Goal: Task Accomplishment & Management: Complete application form

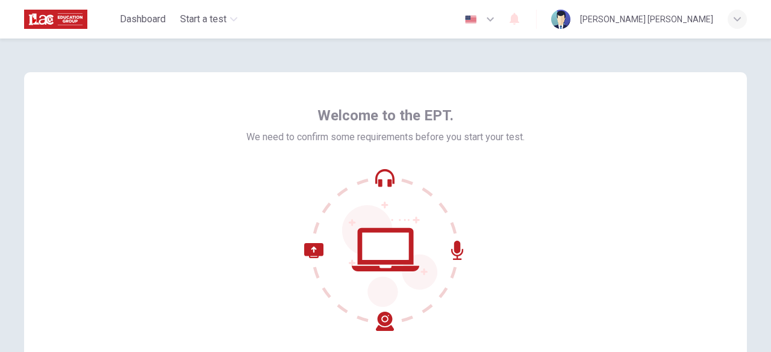
scroll to position [149, 0]
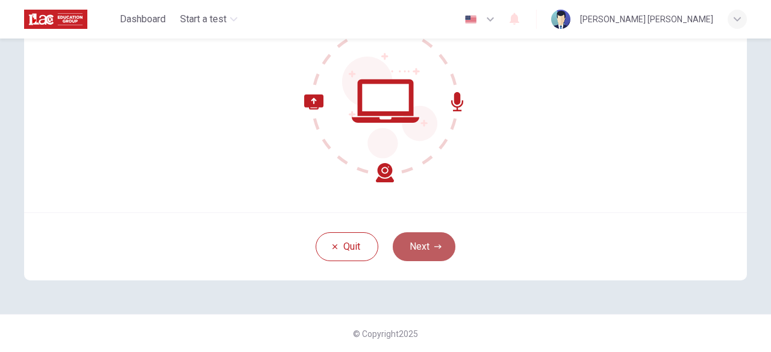
click at [430, 242] on button "Next" at bounding box center [424, 246] width 63 height 29
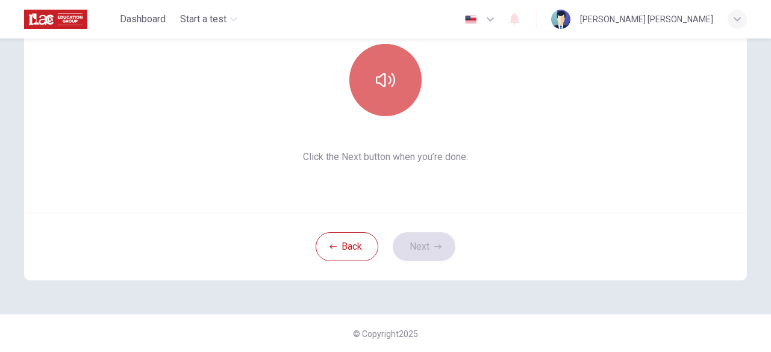
click at [379, 85] on icon "button" at bounding box center [385, 80] width 19 height 14
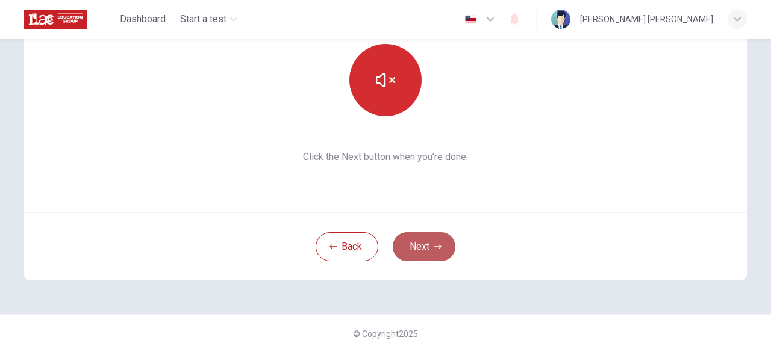
click at [417, 247] on button "Next" at bounding box center [424, 246] width 63 height 29
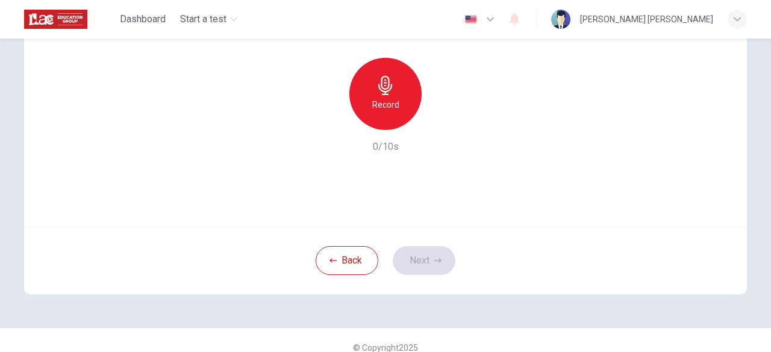
scroll to position [126, 0]
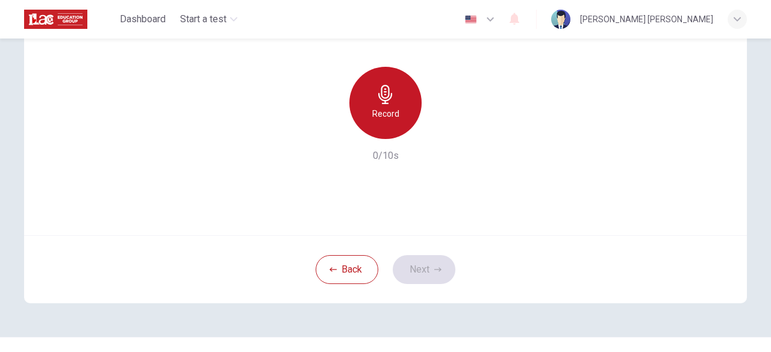
click at [382, 104] on div "Record" at bounding box center [385, 103] width 72 height 72
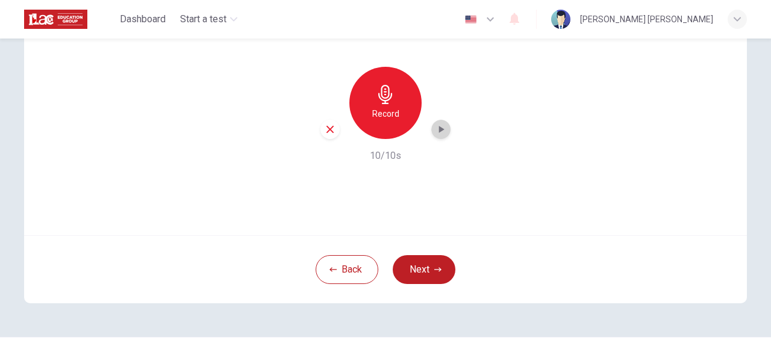
click at [436, 133] on icon "button" at bounding box center [441, 129] width 12 height 12
click at [421, 258] on button "Next" at bounding box center [424, 269] width 63 height 29
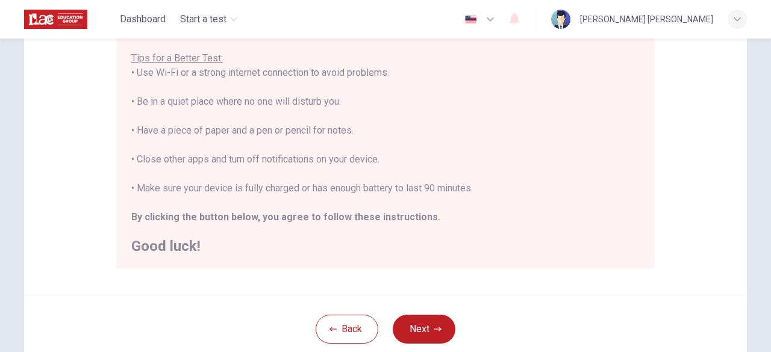
scroll to position [251, 0]
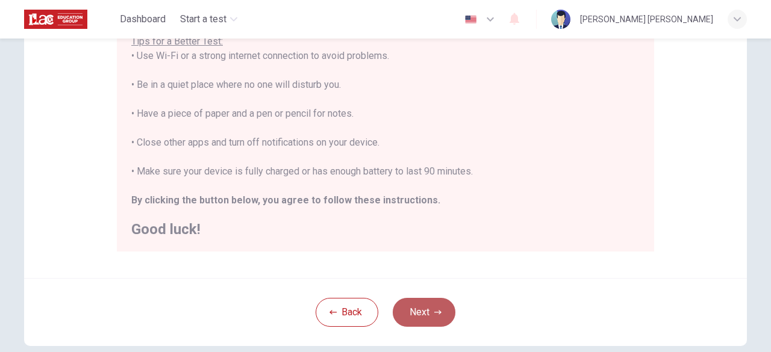
click at [421, 308] on button "Next" at bounding box center [424, 312] width 63 height 29
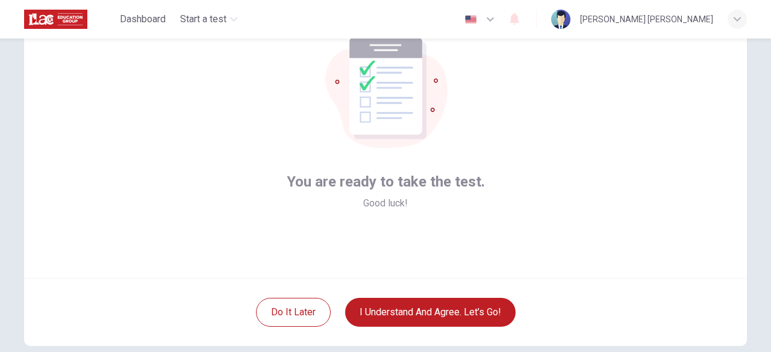
scroll to position [149, 0]
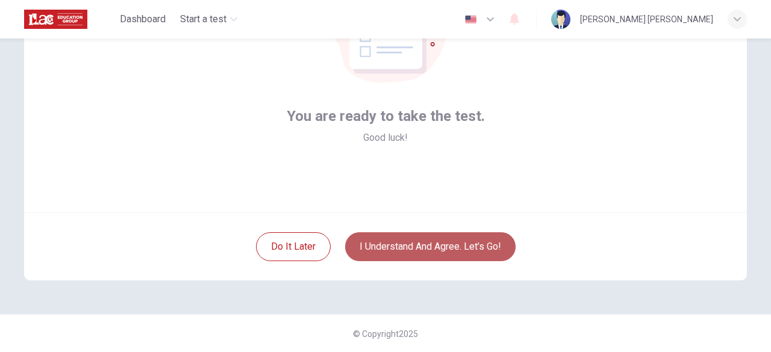
click at [402, 251] on button "I understand and agree. Let’s go!" at bounding box center [430, 246] width 170 height 29
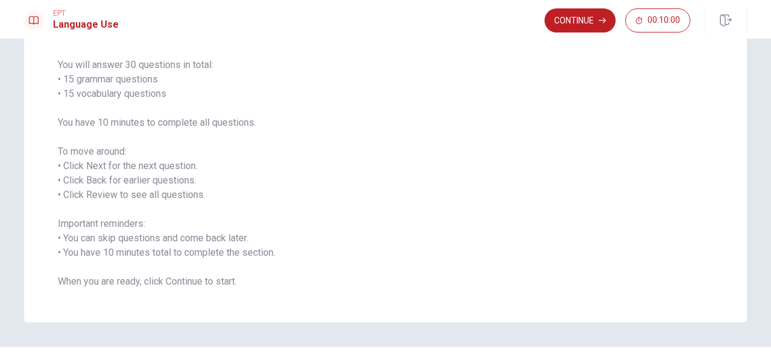
scroll to position [84, 0]
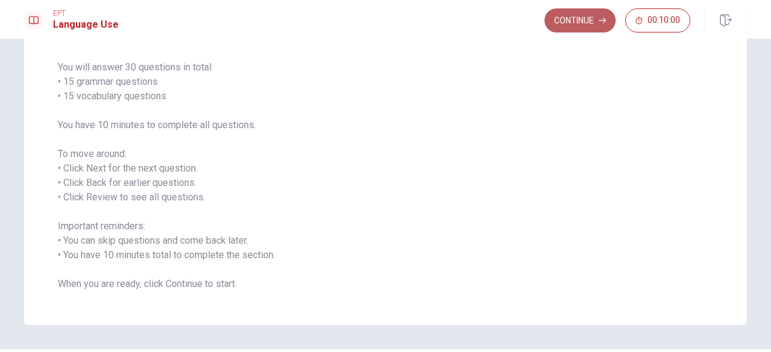
click at [576, 14] on button "Continue" at bounding box center [579, 20] width 71 height 24
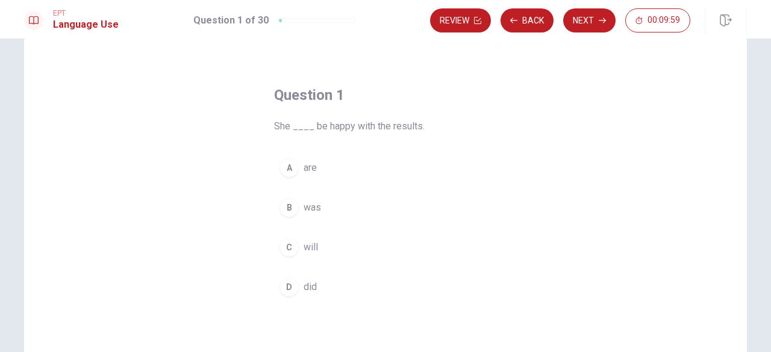
scroll to position [23, 0]
click at [289, 208] on div "B" at bounding box center [288, 211] width 19 height 19
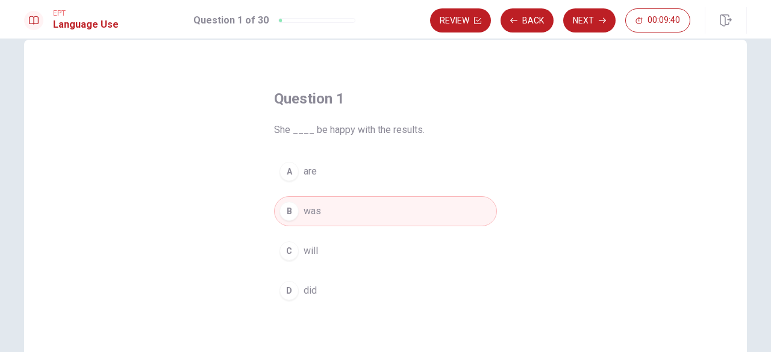
scroll to position [125, 0]
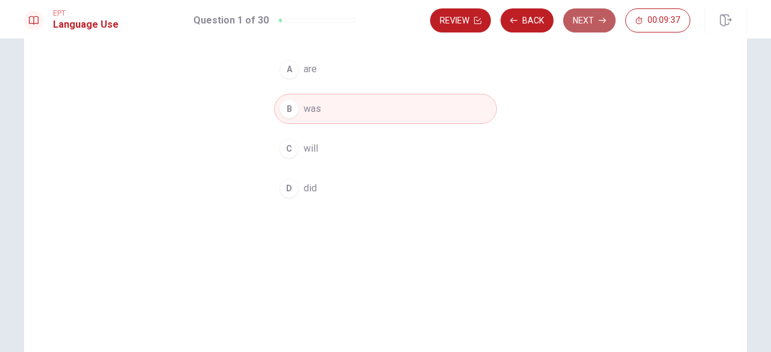
click at [579, 25] on button "Next" at bounding box center [589, 20] width 52 height 24
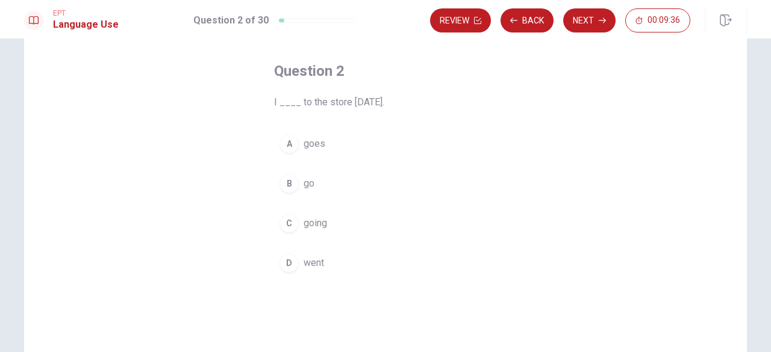
scroll to position [37, 0]
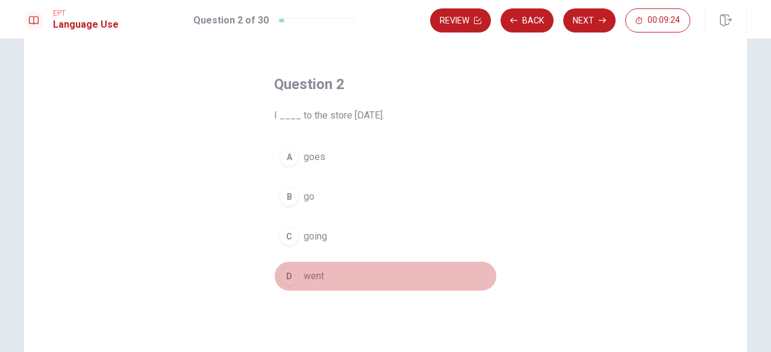
click at [293, 275] on div "D" at bounding box center [288, 276] width 19 height 19
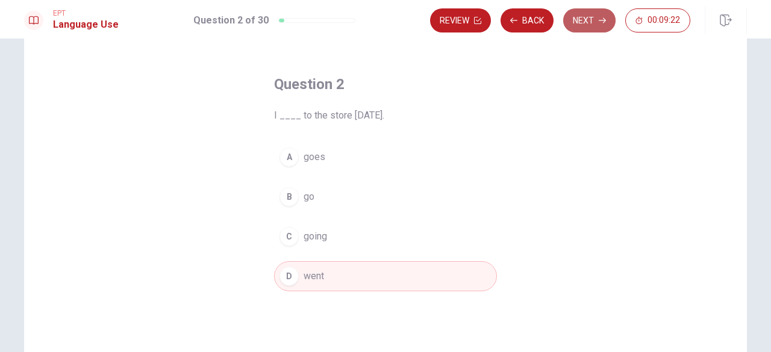
click at [595, 23] on button "Next" at bounding box center [589, 20] width 52 height 24
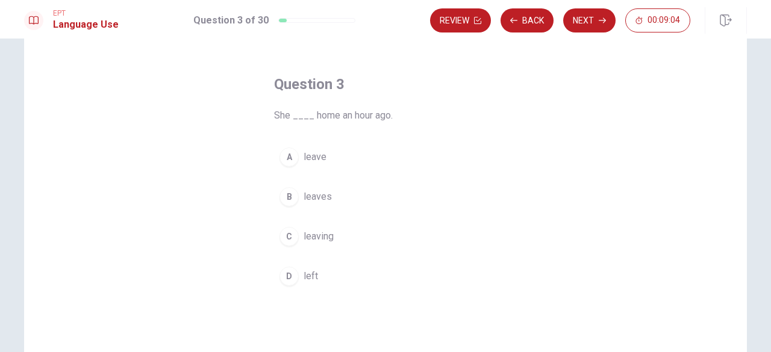
click at [286, 272] on div "D" at bounding box center [288, 276] width 19 height 19
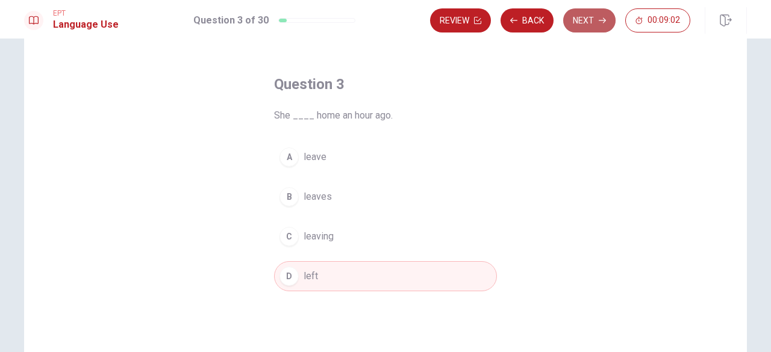
click at [578, 30] on button "Next" at bounding box center [589, 20] width 52 height 24
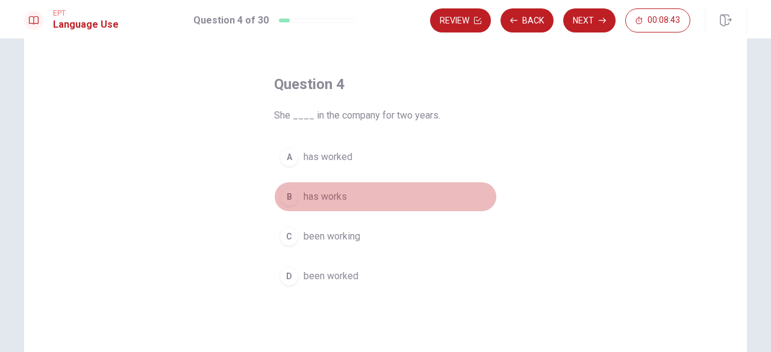
click at [294, 194] on div "B" at bounding box center [288, 196] width 19 height 19
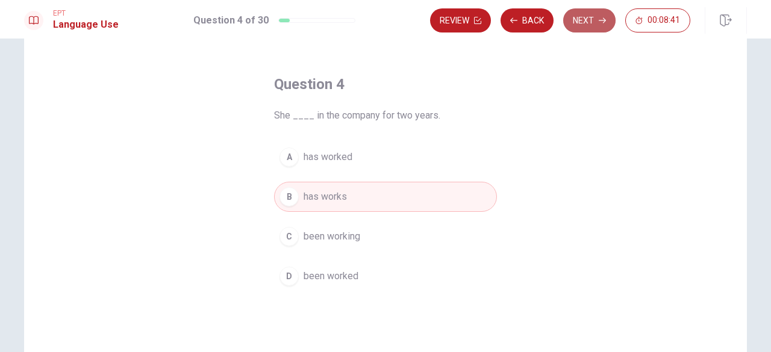
click at [591, 30] on button "Next" at bounding box center [589, 20] width 52 height 24
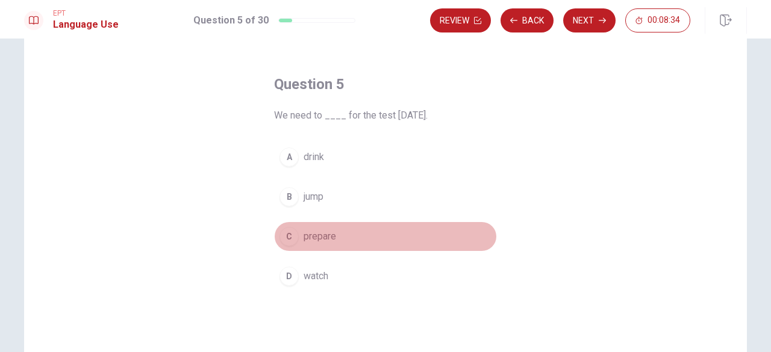
click at [286, 236] on div "C" at bounding box center [288, 236] width 19 height 19
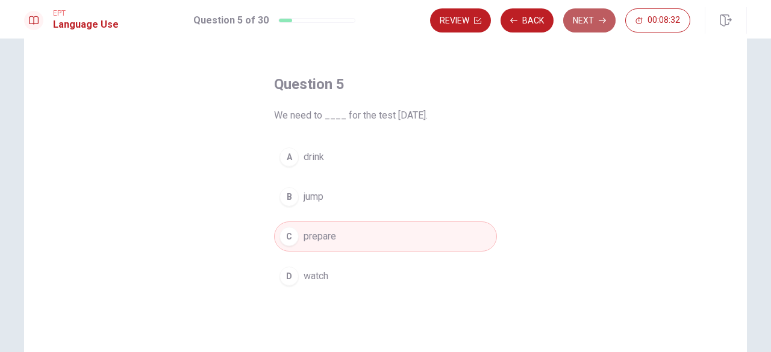
click at [582, 20] on button "Next" at bounding box center [589, 20] width 52 height 24
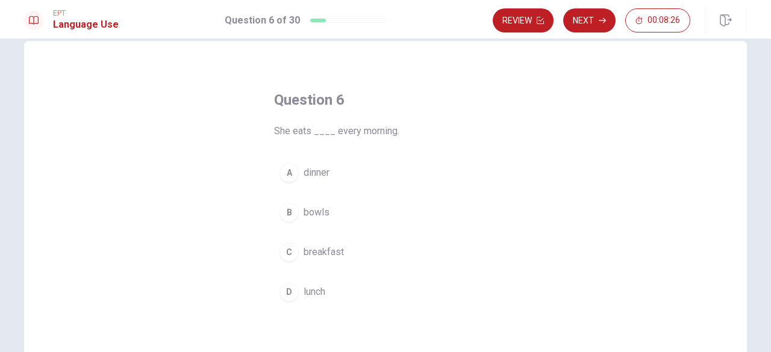
scroll to position [23, 0]
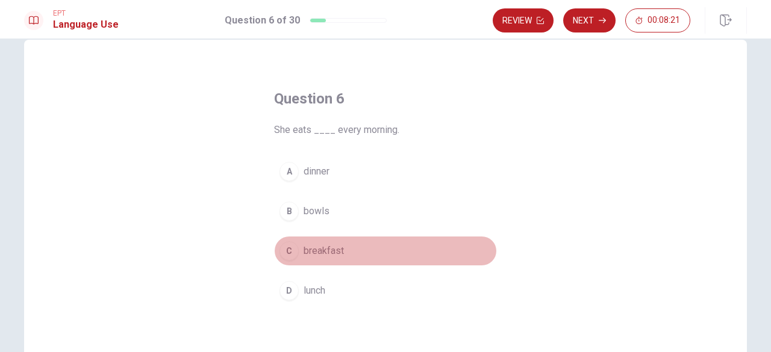
click at [287, 249] on div "C" at bounding box center [288, 250] width 19 height 19
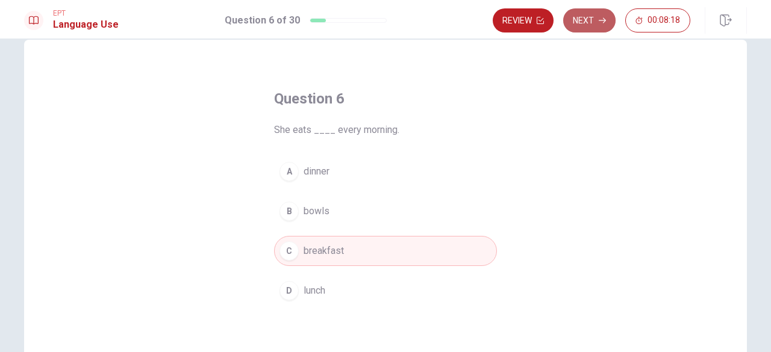
click at [594, 22] on button "Next" at bounding box center [589, 20] width 52 height 24
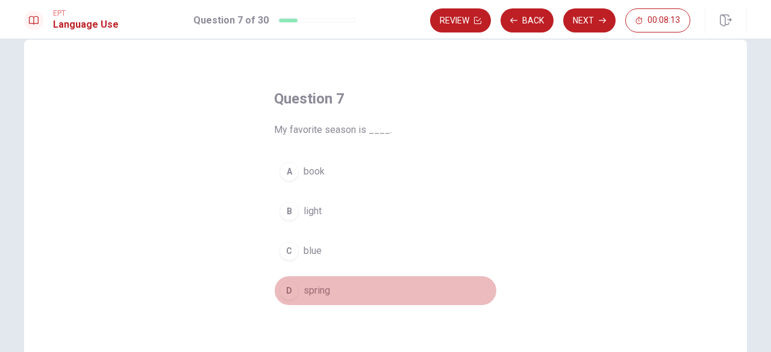
click at [288, 290] on div "D" at bounding box center [288, 290] width 19 height 19
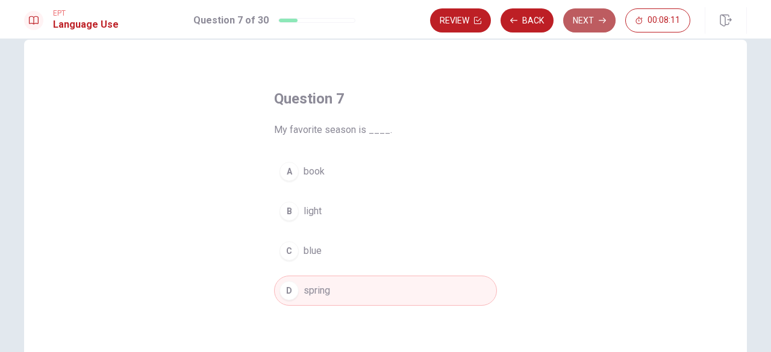
click at [585, 16] on button "Next" at bounding box center [589, 20] width 52 height 24
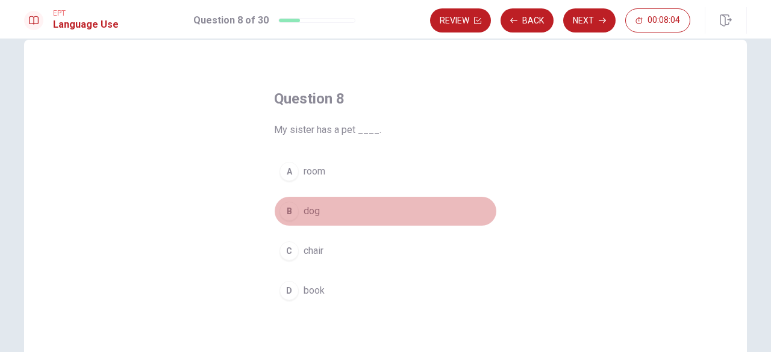
click at [290, 215] on div "B" at bounding box center [288, 211] width 19 height 19
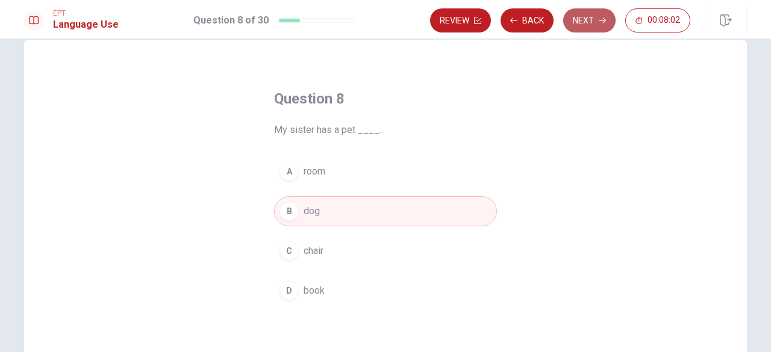
click at [587, 20] on button "Next" at bounding box center [589, 20] width 52 height 24
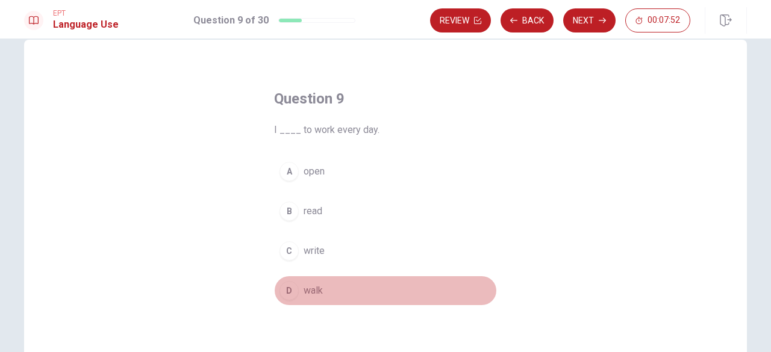
click at [290, 290] on div "D" at bounding box center [288, 290] width 19 height 19
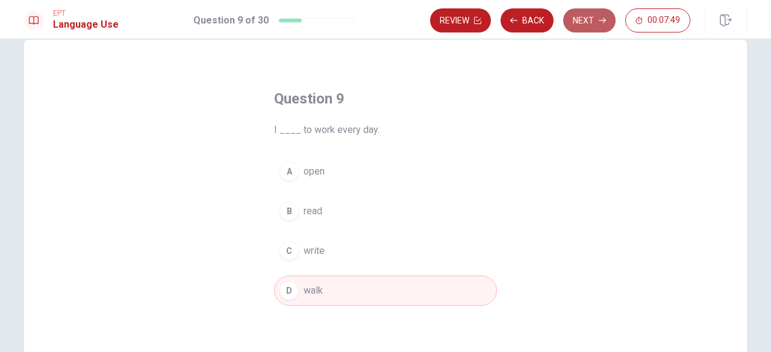
click at [596, 10] on button "Next" at bounding box center [589, 20] width 52 height 24
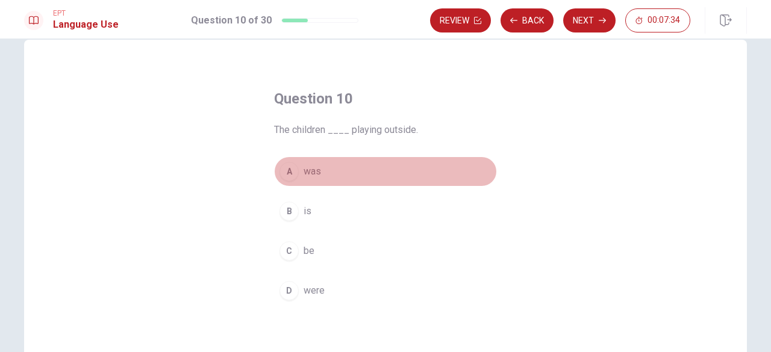
click at [289, 167] on div "A" at bounding box center [288, 171] width 19 height 19
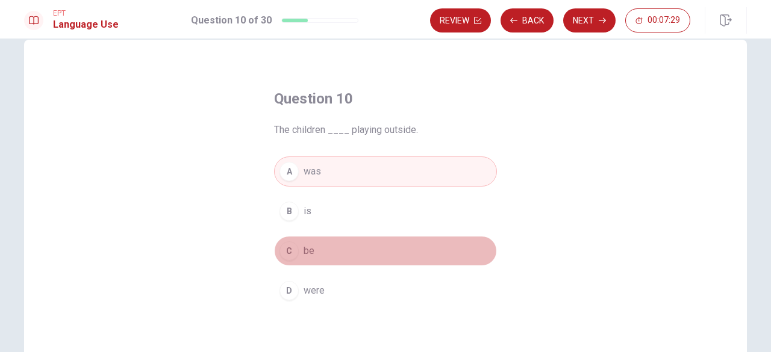
click at [283, 247] on div "C" at bounding box center [288, 250] width 19 height 19
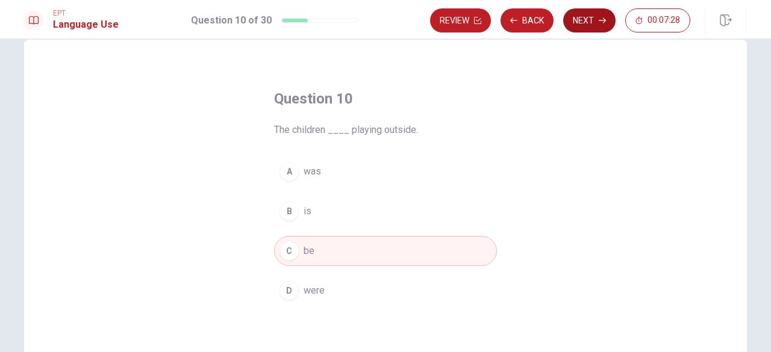
click at [608, 22] on button "Next" at bounding box center [589, 20] width 52 height 24
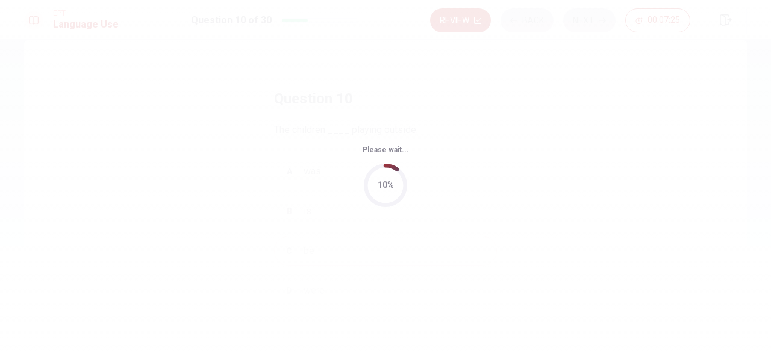
scroll to position [0, 0]
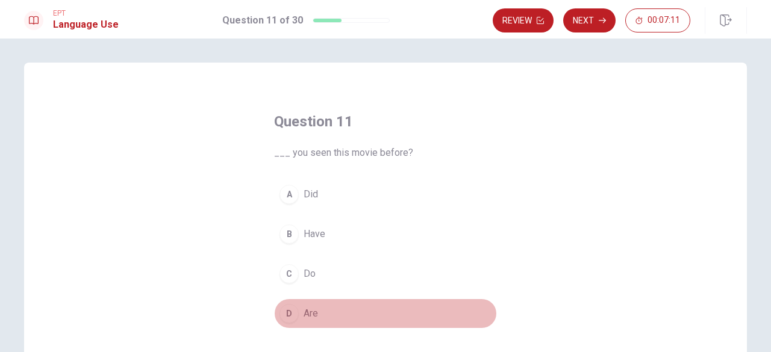
click at [289, 312] on div "D" at bounding box center [288, 313] width 19 height 19
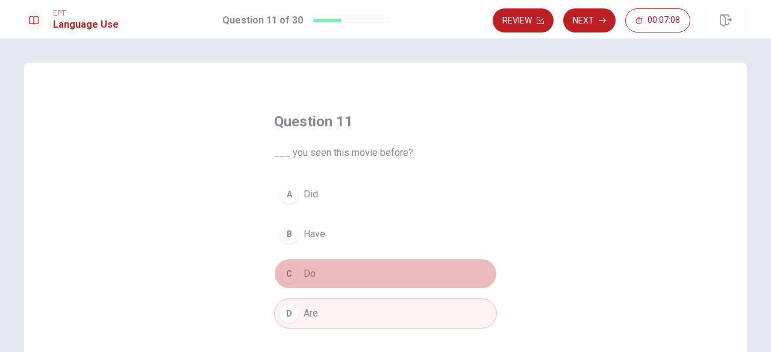
click at [296, 266] on button "C Do" at bounding box center [385, 274] width 223 height 30
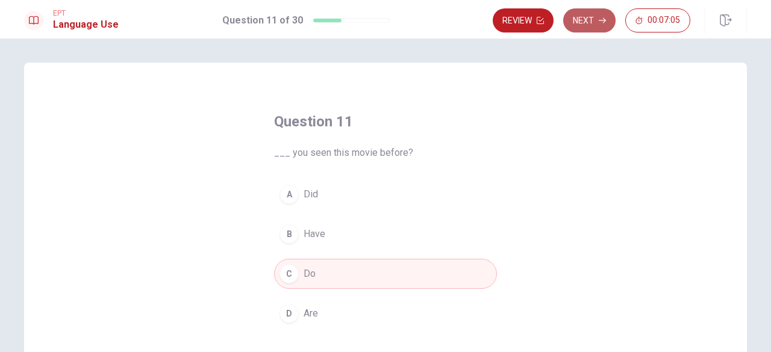
click at [591, 19] on button "Next" at bounding box center [589, 20] width 52 height 24
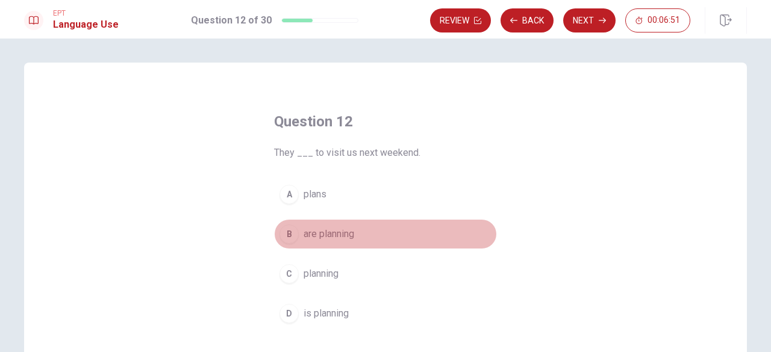
click at [296, 233] on button "B are planning" at bounding box center [385, 234] width 223 height 30
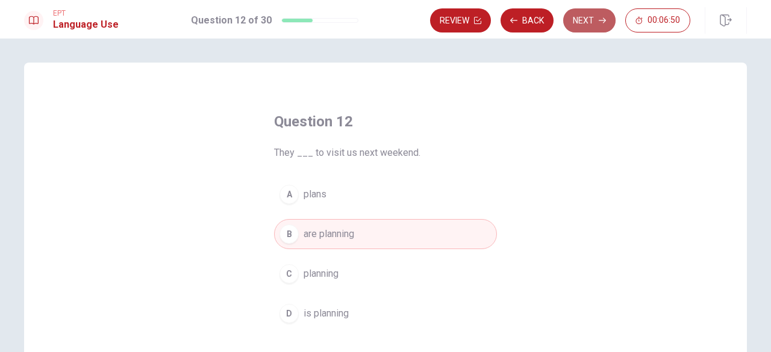
click at [598, 25] on button "Next" at bounding box center [589, 20] width 52 height 24
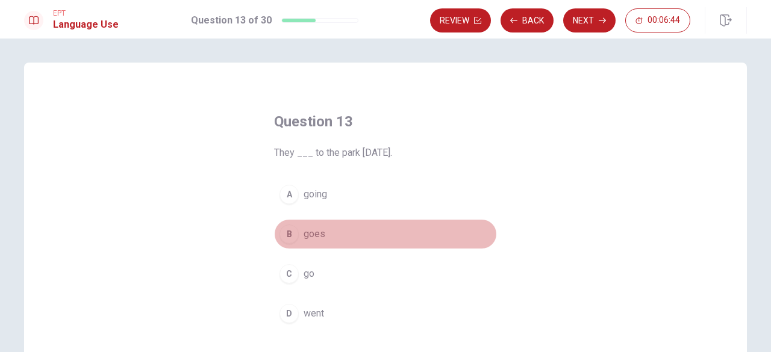
click at [285, 228] on div "B" at bounding box center [288, 234] width 19 height 19
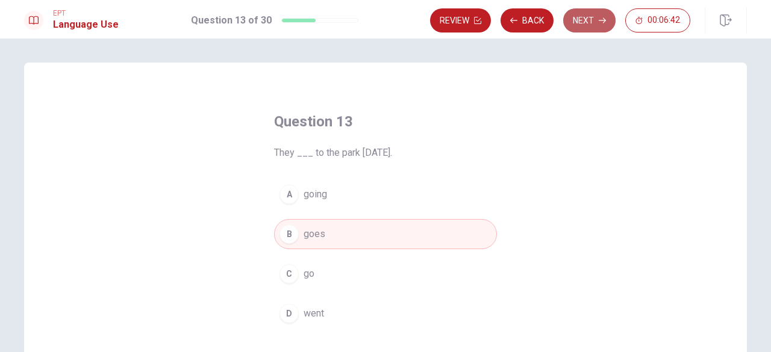
click at [597, 14] on button "Next" at bounding box center [589, 20] width 52 height 24
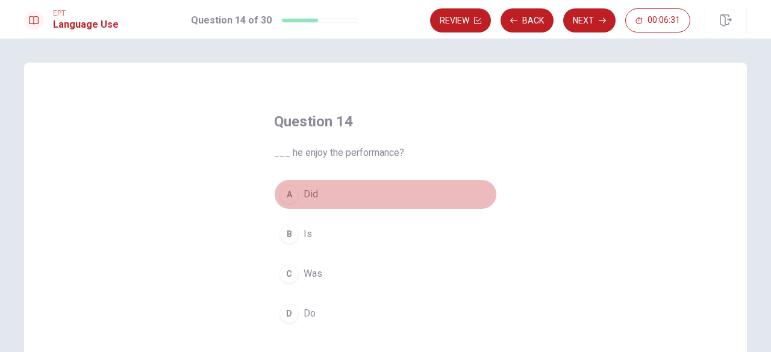
click at [285, 200] on div "A" at bounding box center [288, 194] width 19 height 19
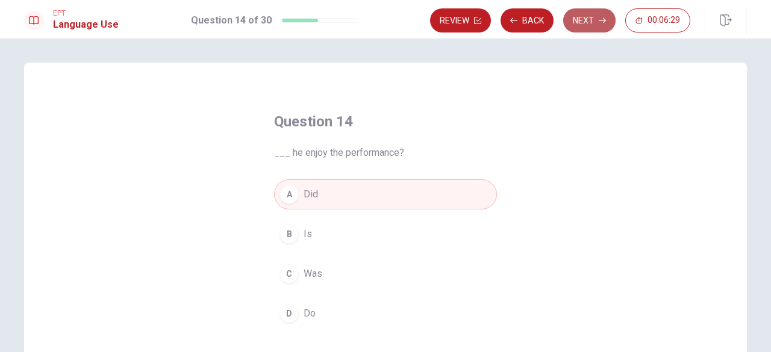
click at [577, 26] on button "Next" at bounding box center [589, 20] width 52 height 24
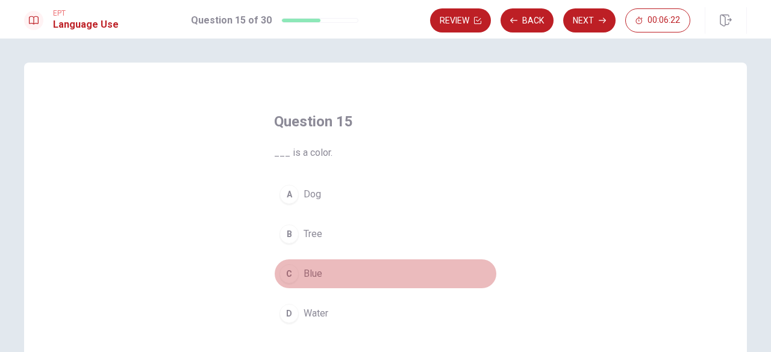
click at [304, 267] on span "Blue" at bounding box center [312, 274] width 19 height 14
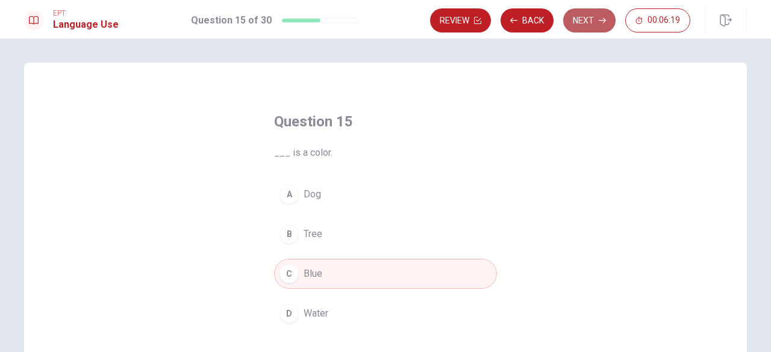
click at [584, 23] on button "Next" at bounding box center [589, 20] width 52 height 24
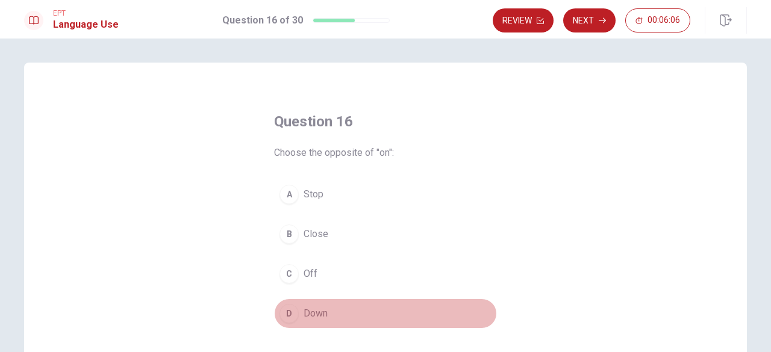
click at [284, 309] on div "D" at bounding box center [288, 313] width 19 height 19
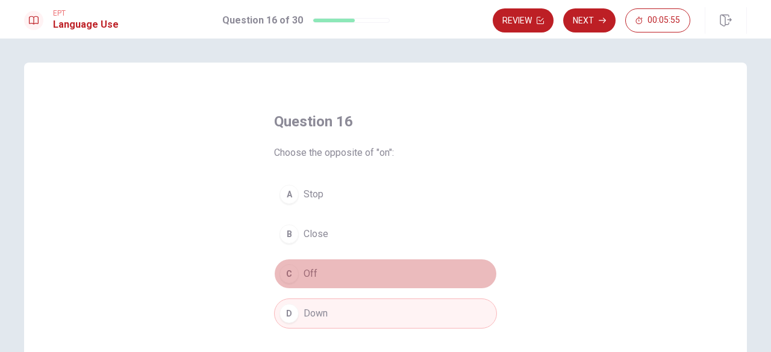
click at [285, 269] on div "C" at bounding box center [288, 273] width 19 height 19
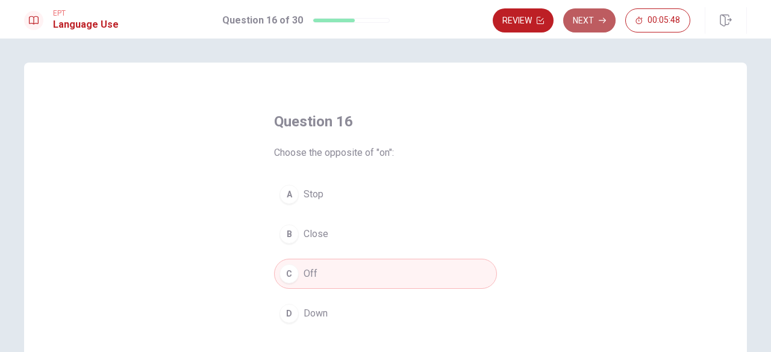
click at [585, 12] on button "Next" at bounding box center [589, 20] width 52 height 24
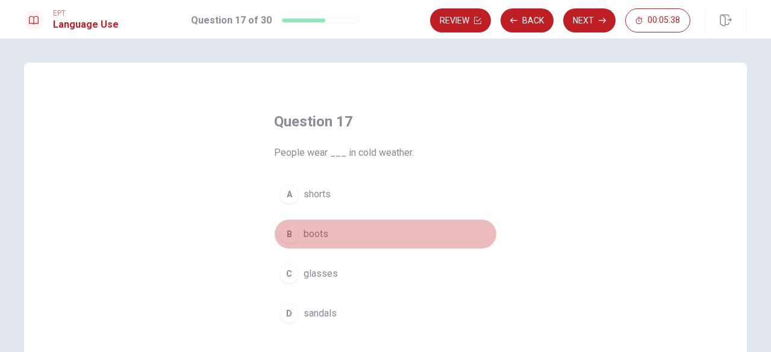
click at [290, 235] on div "B" at bounding box center [288, 234] width 19 height 19
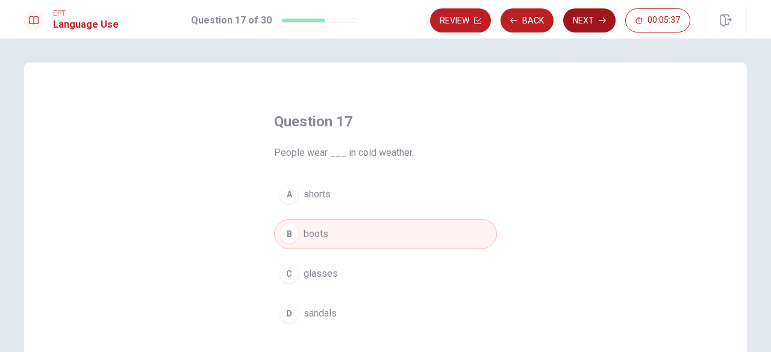
click at [583, 19] on button "Next" at bounding box center [589, 20] width 52 height 24
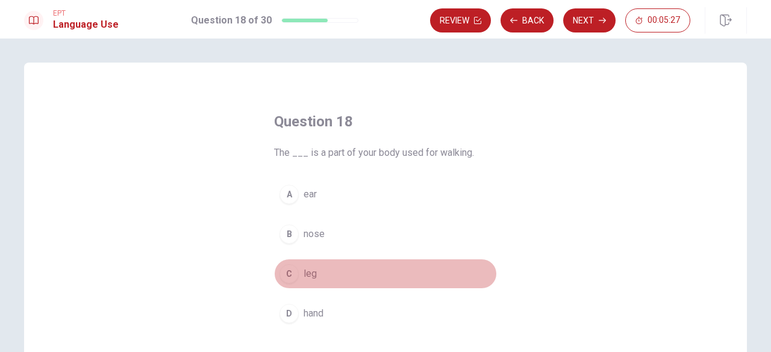
click at [288, 266] on div "C" at bounding box center [288, 273] width 19 height 19
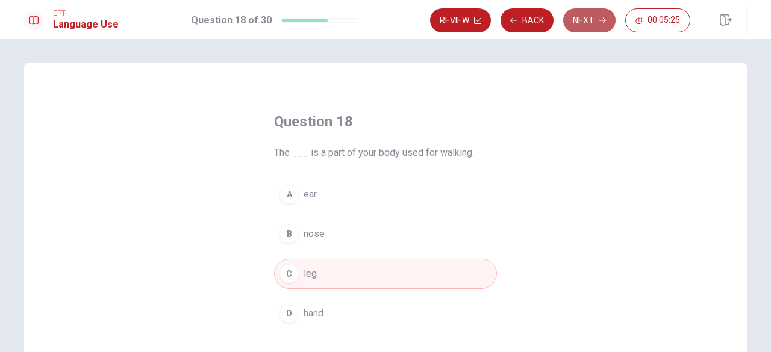
click at [591, 24] on button "Next" at bounding box center [589, 20] width 52 height 24
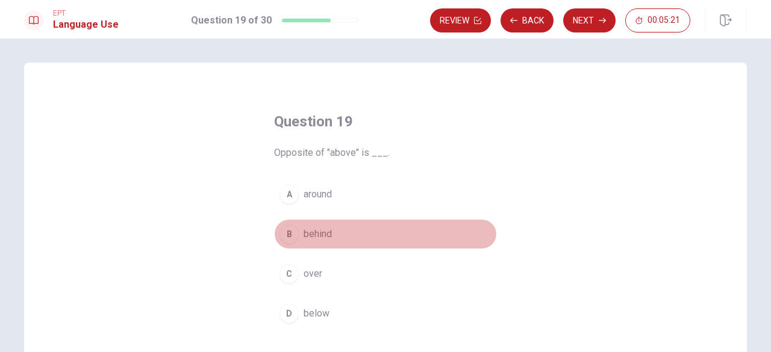
click at [284, 235] on div "B" at bounding box center [288, 234] width 19 height 19
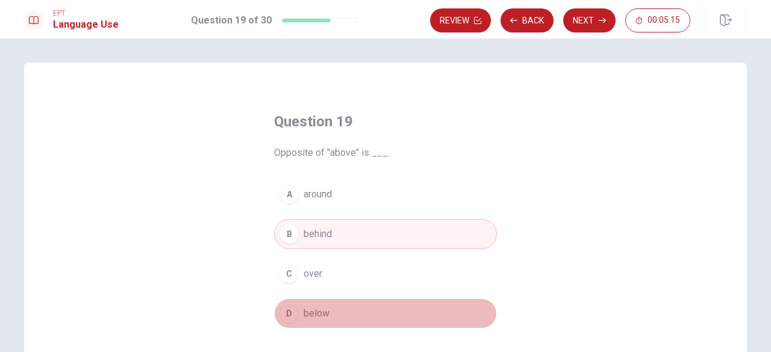
click at [281, 310] on div "D" at bounding box center [288, 313] width 19 height 19
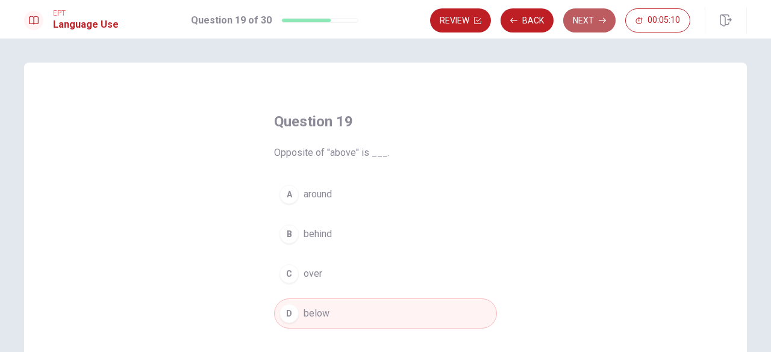
click at [570, 25] on button "Next" at bounding box center [589, 20] width 52 height 24
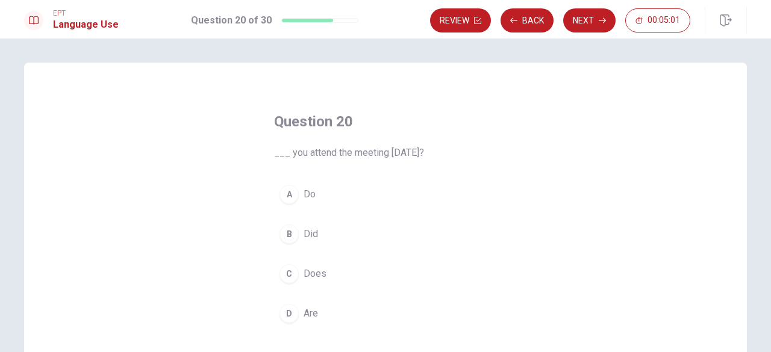
click at [306, 198] on span "Do" at bounding box center [309, 194] width 12 height 14
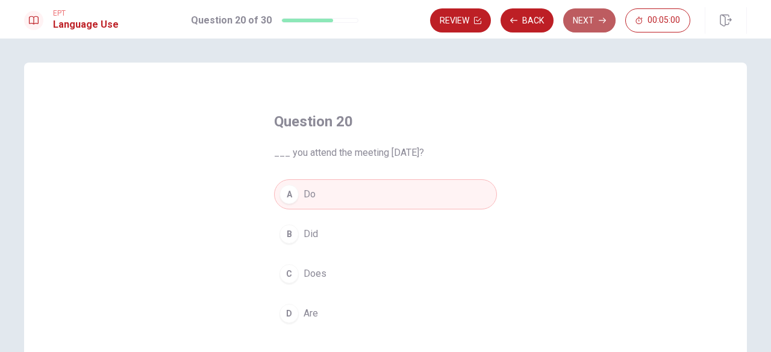
click at [594, 19] on button "Next" at bounding box center [589, 20] width 52 height 24
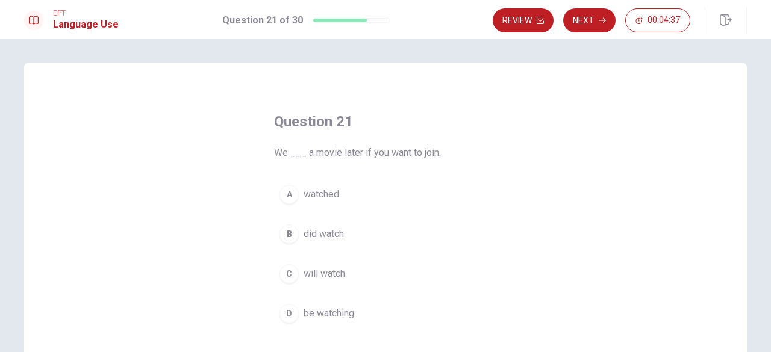
click at [323, 201] on span "watched" at bounding box center [321, 194] width 36 height 14
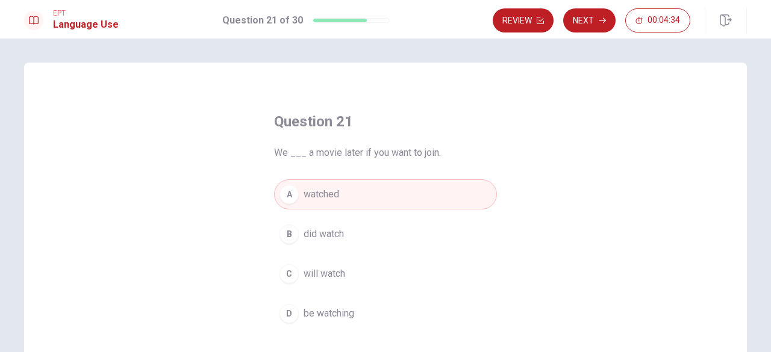
click at [331, 315] on span "be watching" at bounding box center [328, 313] width 51 height 14
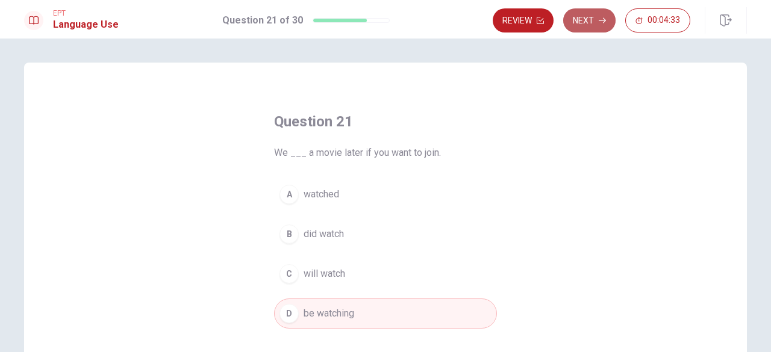
click at [588, 13] on button "Next" at bounding box center [589, 20] width 52 height 24
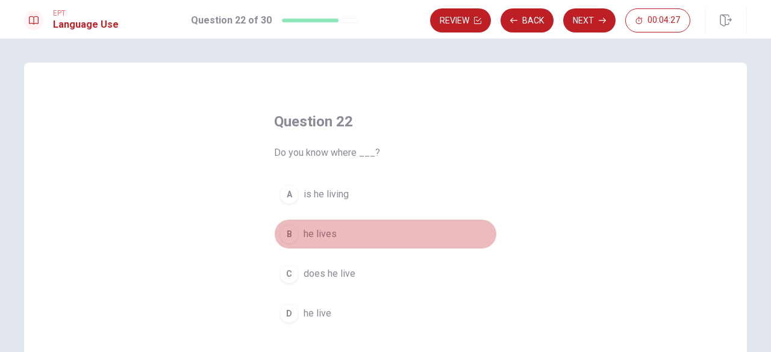
click at [325, 233] on span "he lives" at bounding box center [319, 234] width 33 height 14
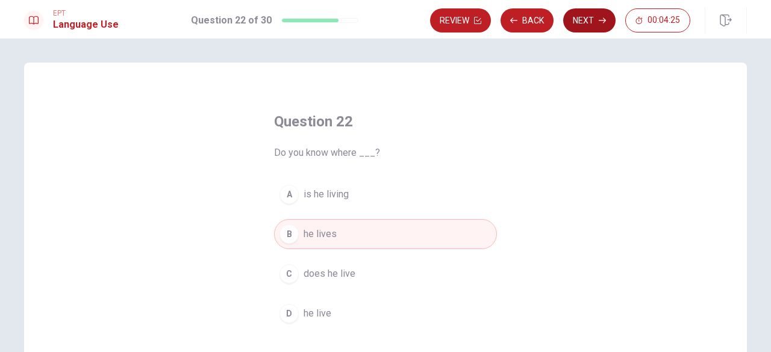
click at [582, 22] on button "Next" at bounding box center [589, 20] width 52 height 24
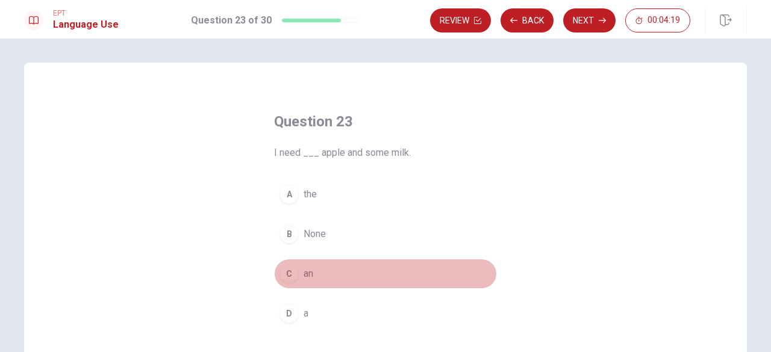
click at [287, 271] on div "C" at bounding box center [288, 273] width 19 height 19
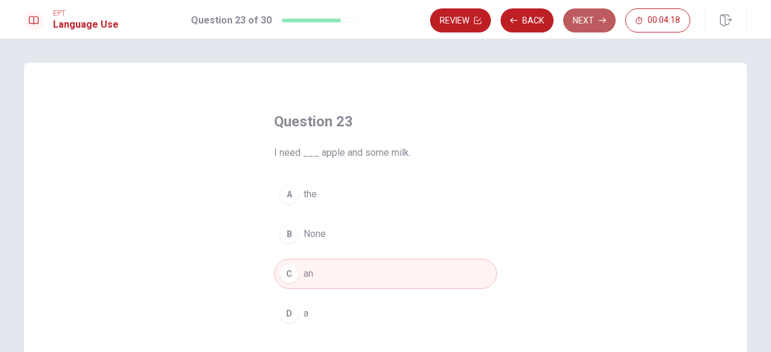
click at [581, 19] on button "Next" at bounding box center [589, 20] width 52 height 24
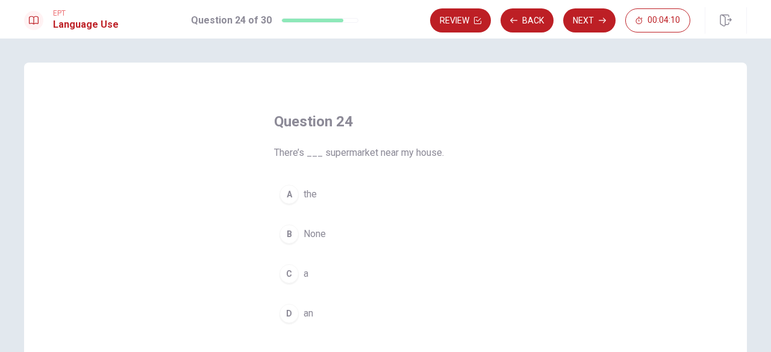
click at [289, 269] on div "C" at bounding box center [288, 273] width 19 height 19
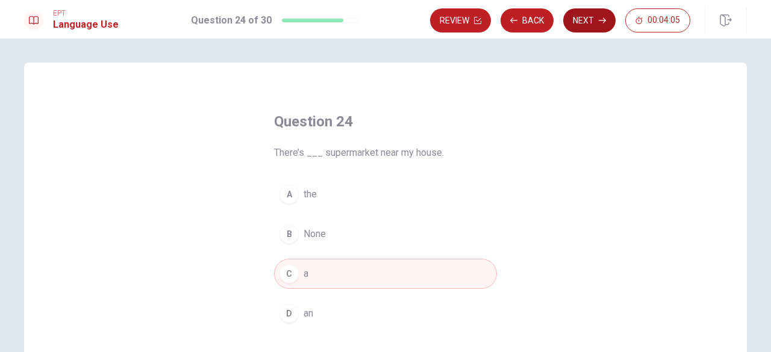
click at [595, 17] on button "Next" at bounding box center [589, 20] width 52 height 24
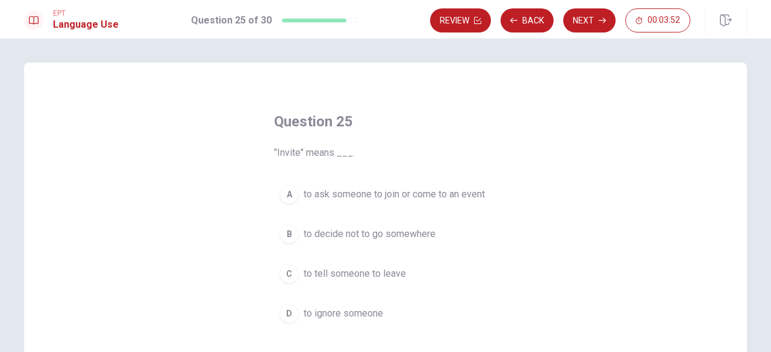
click at [303, 190] on span "to ask someone to join or come to an event" at bounding box center [393, 194] width 181 height 14
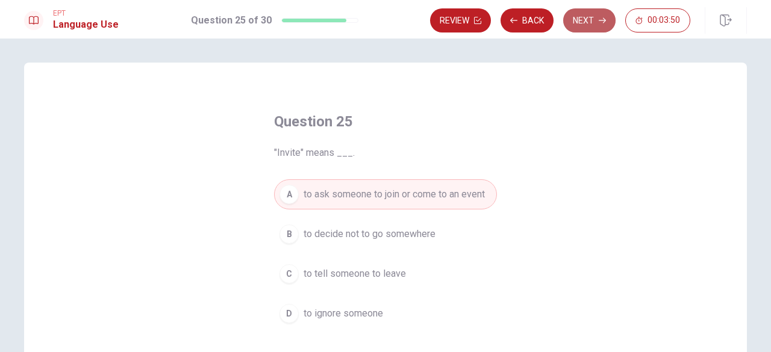
click at [594, 17] on button "Next" at bounding box center [589, 20] width 52 height 24
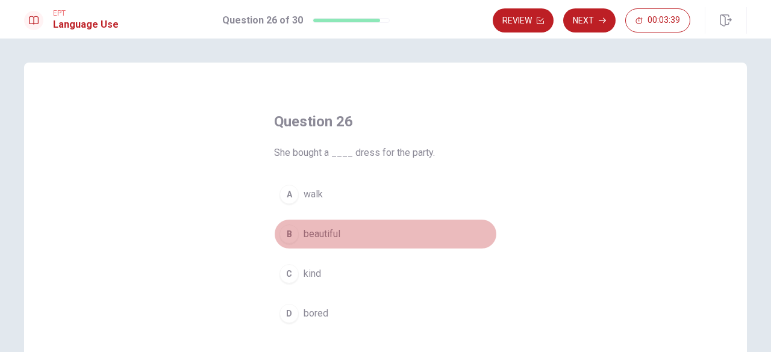
click at [327, 232] on span "beautiful" at bounding box center [321, 234] width 37 height 14
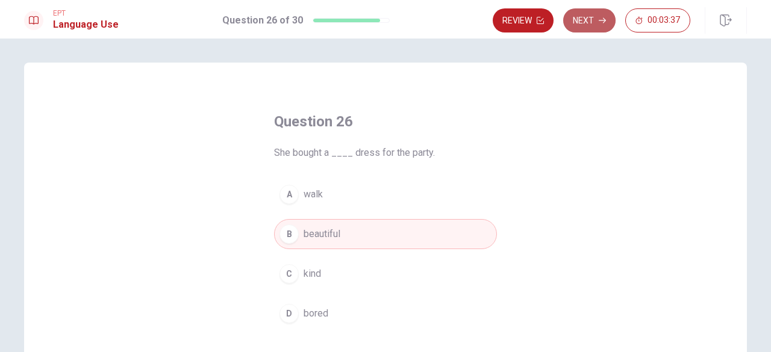
click at [596, 27] on button "Next" at bounding box center [589, 20] width 52 height 24
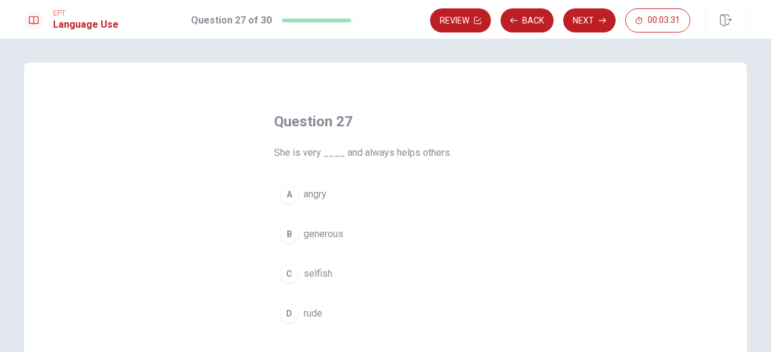
click at [303, 237] on span "generous" at bounding box center [323, 234] width 40 height 14
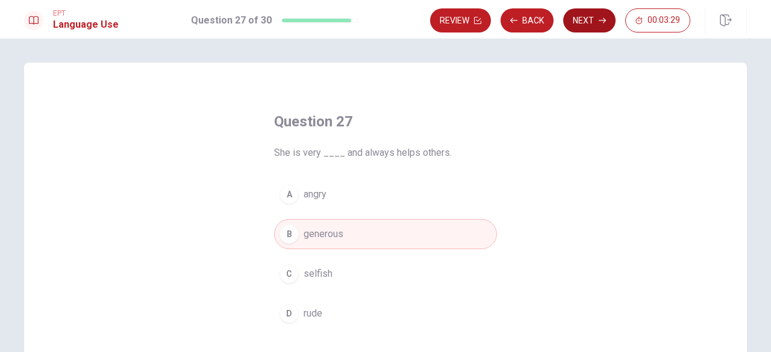
click at [576, 20] on button "Next" at bounding box center [589, 20] width 52 height 24
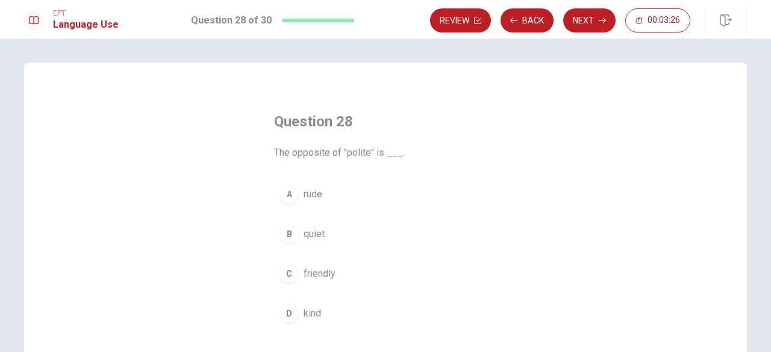
click at [311, 192] on span "rude" at bounding box center [312, 194] width 19 height 14
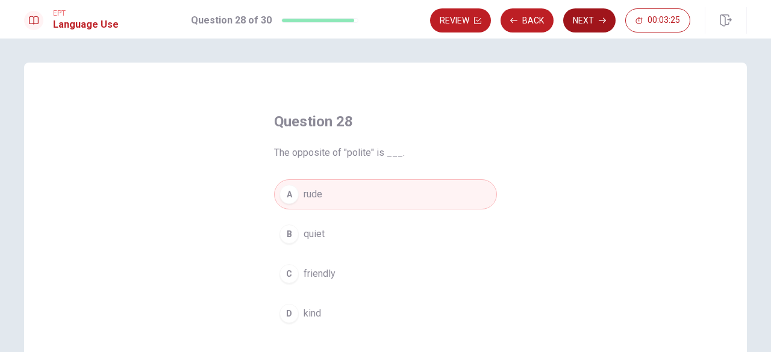
click at [590, 19] on button "Next" at bounding box center [589, 20] width 52 height 24
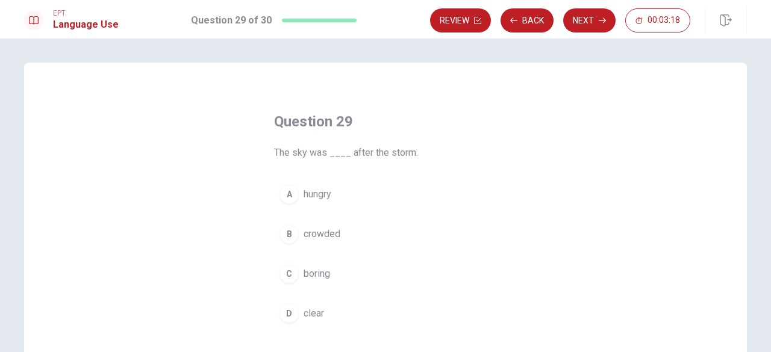
click at [307, 309] on span "clear" at bounding box center [313, 313] width 20 height 14
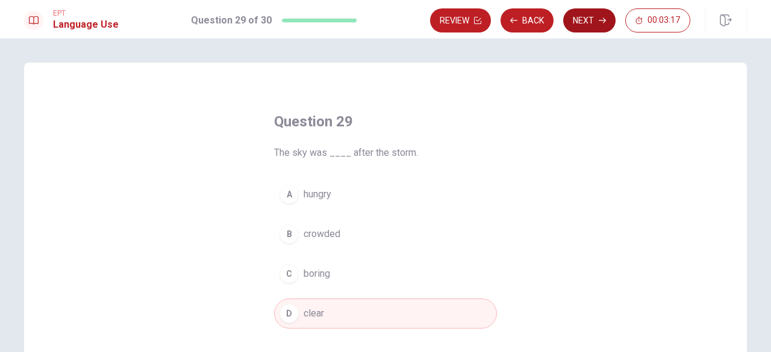
click at [592, 20] on button "Next" at bounding box center [589, 20] width 52 height 24
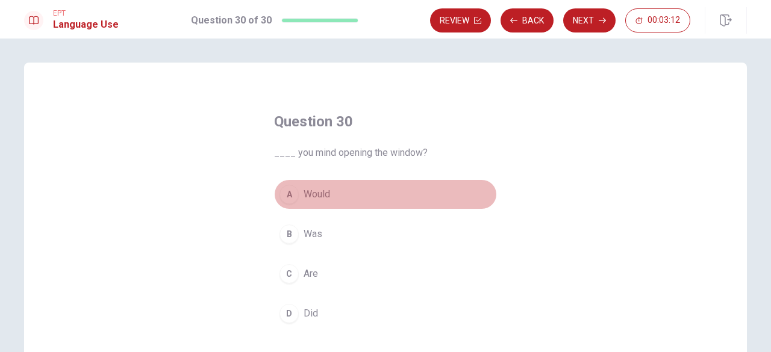
click at [303, 193] on span "Would" at bounding box center [316, 194] width 26 height 14
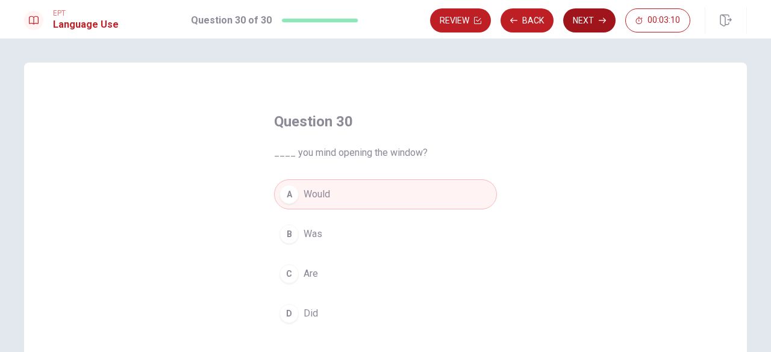
click at [580, 22] on button "Next" at bounding box center [589, 20] width 52 height 24
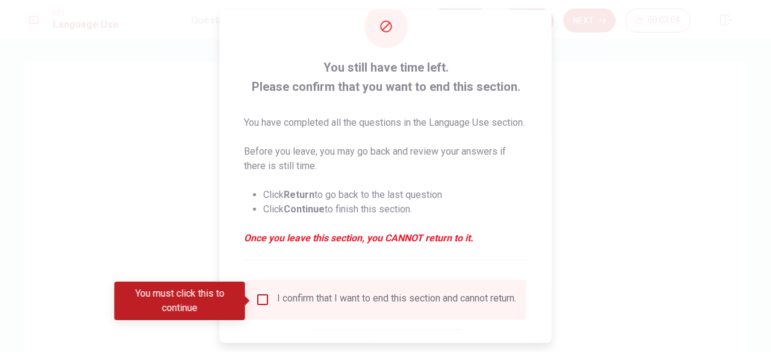
scroll to position [64, 0]
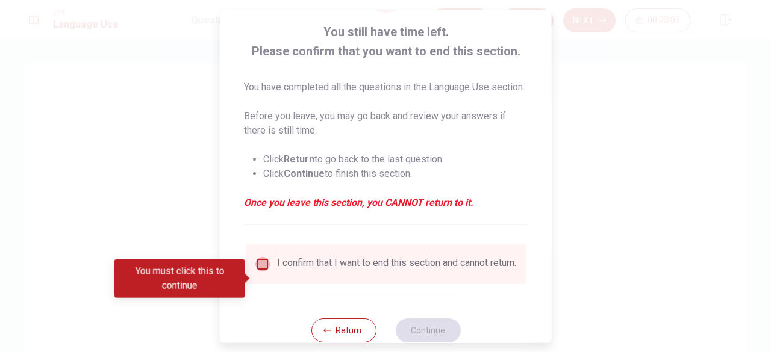
click at [258, 272] on input "You must click this to continue" at bounding box center [262, 264] width 14 height 14
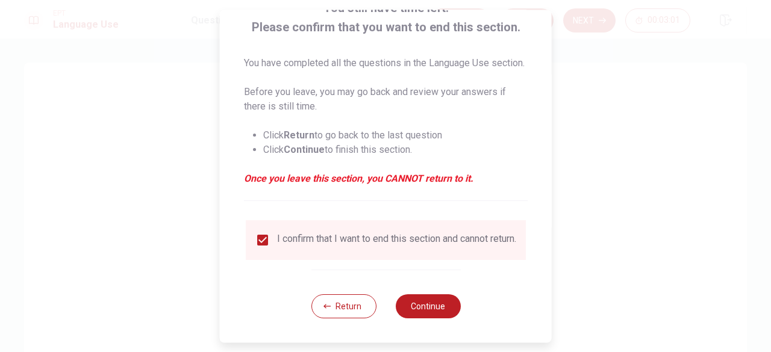
scroll to position [104, 0]
click at [418, 311] on button "Continue" at bounding box center [427, 306] width 65 height 24
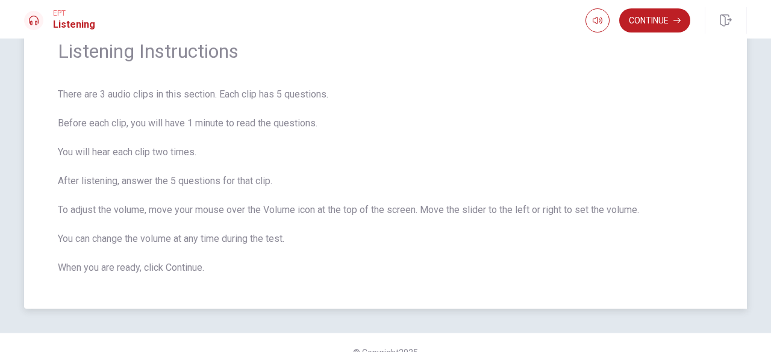
scroll to position [76, 0]
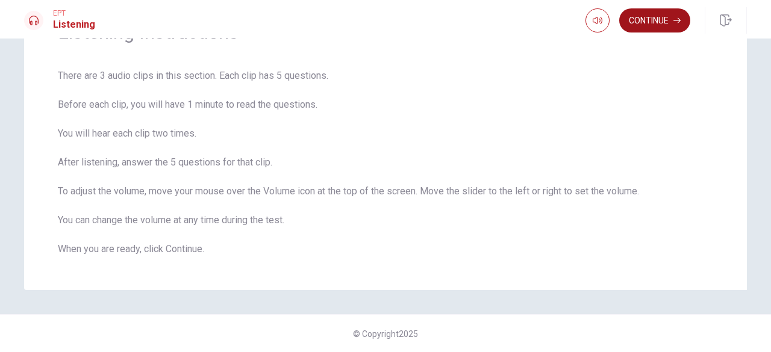
click at [657, 27] on button "Continue" at bounding box center [654, 20] width 71 height 24
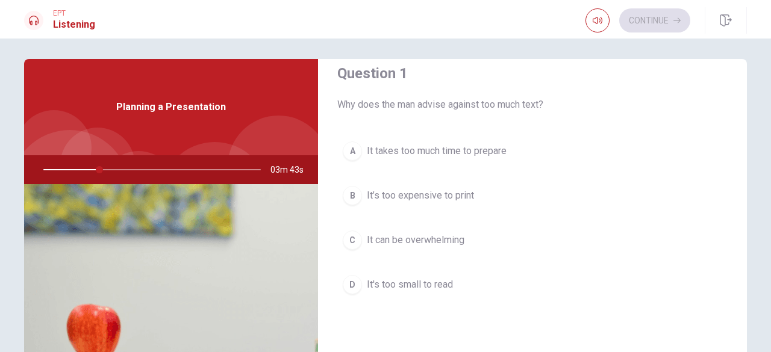
scroll to position [22, 0]
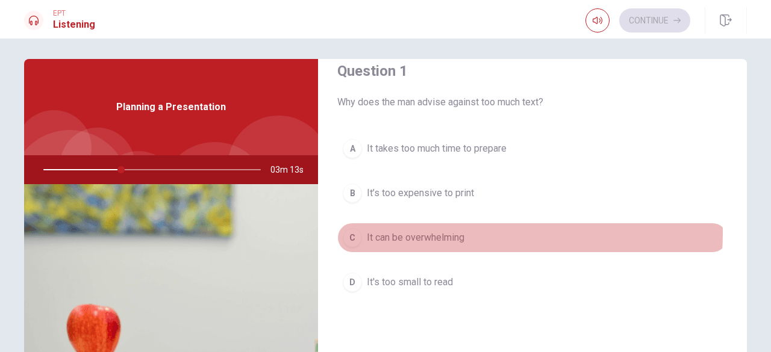
click at [434, 232] on span "It can be overwhelming" at bounding box center [416, 238] width 98 height 14
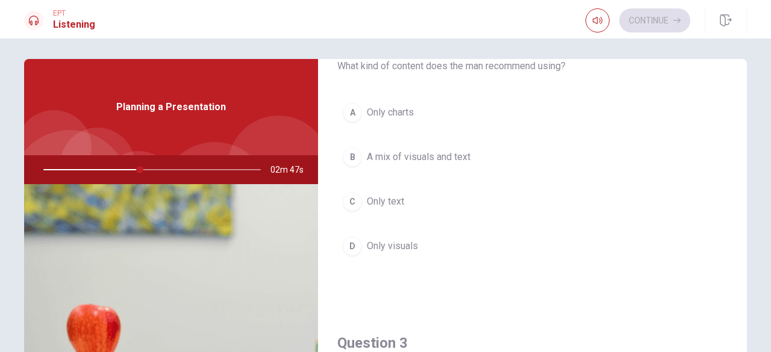
scroll to position [365, 0]
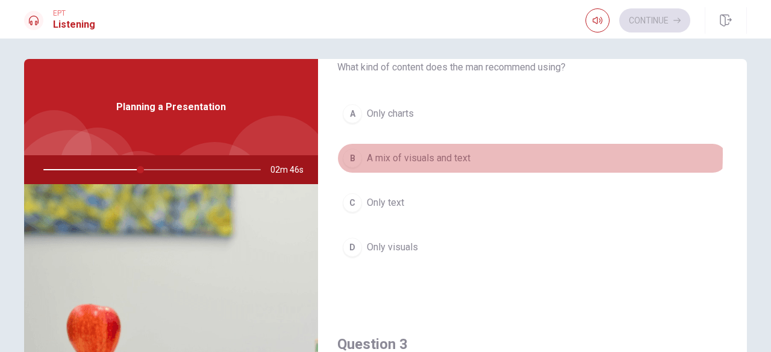
click at [396, 152] on span "A mix of visuals and text" at bounding box center [419, 158] width 104 height 14
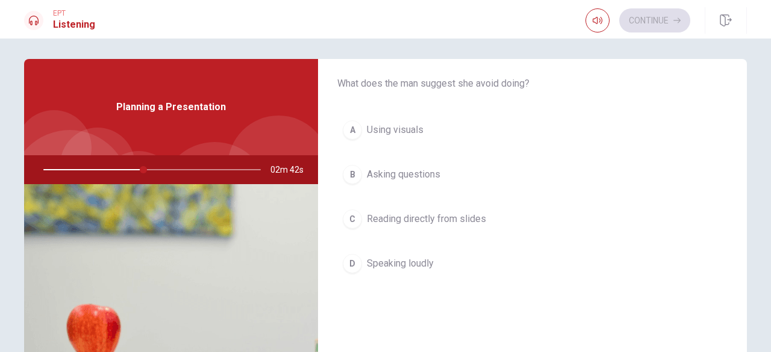
scroll to position [664, 0]
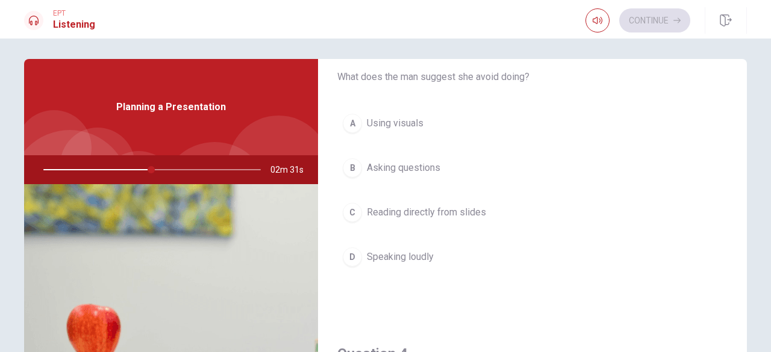
click at [415, 117] on span "Using visuals" at bounding box center [395, 123] width 57 height 14
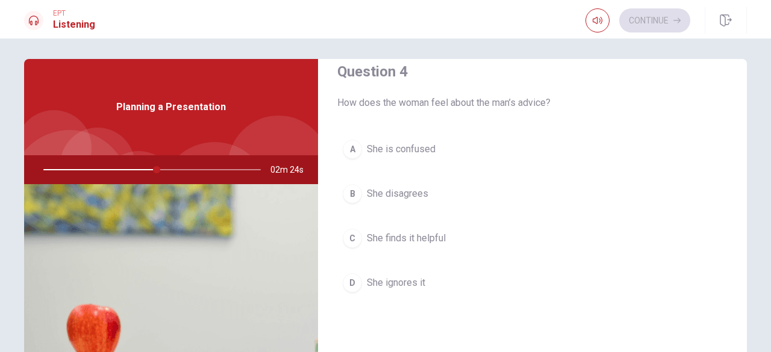
scroll to position [949, 0]
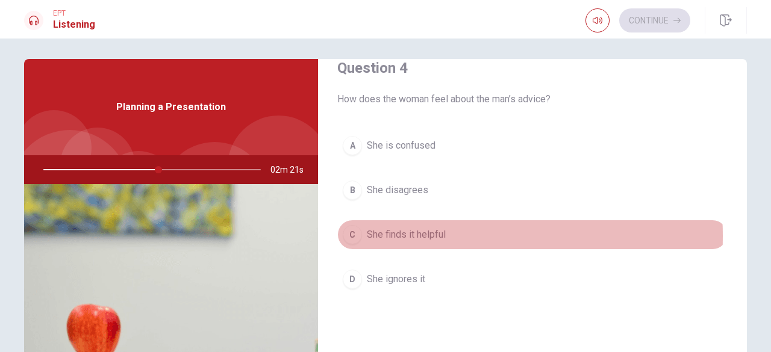
click at [411, 230] on span "She finds it helpful" at bounding box center [406, 235] width 79 height 14
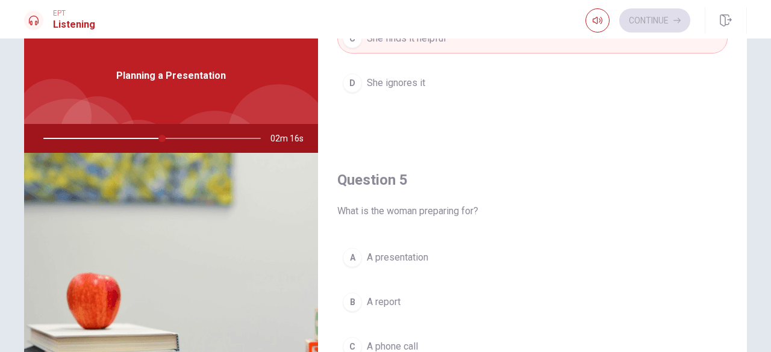
scroll to position [45, 0]
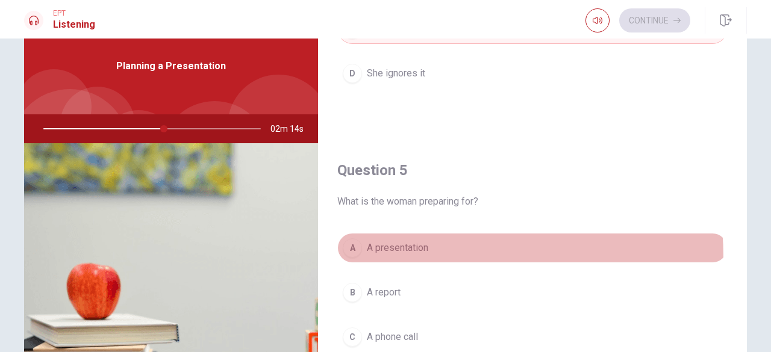
click at [414, 250] on button "A A presentation" at bounding box center [532, 248] width 390 height 30
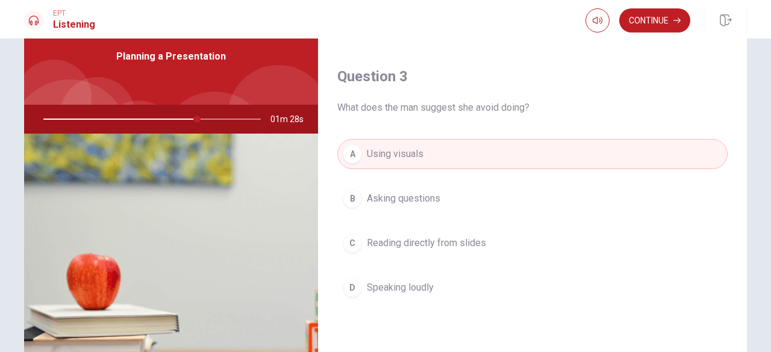
scroll to position [577, 0]
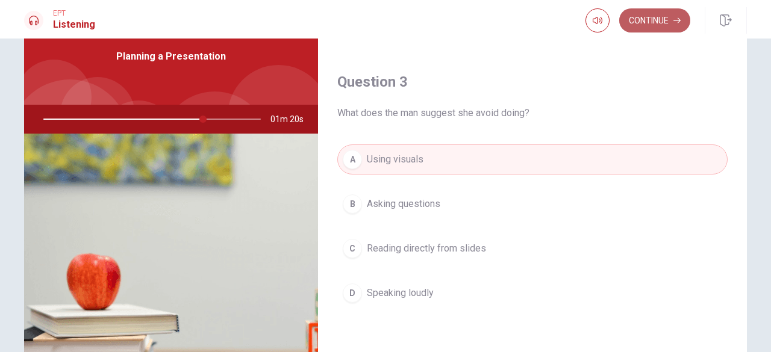
click at [663, 16] on button "Continue" at bounding box center [654, 20] width 71 height 24
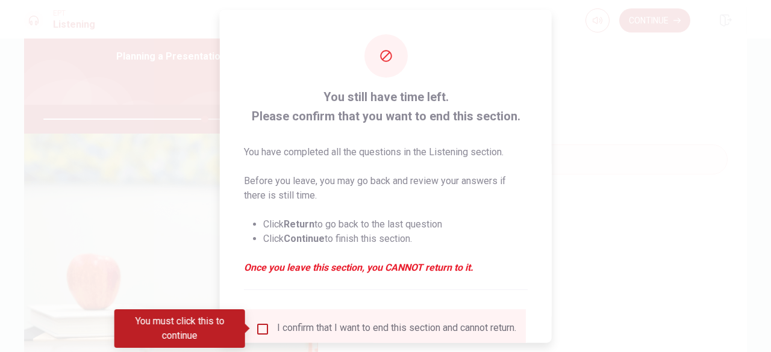
click at [263, 332] on input "You must click this to continue" at bounding box center [262, 329] width 14 height 14
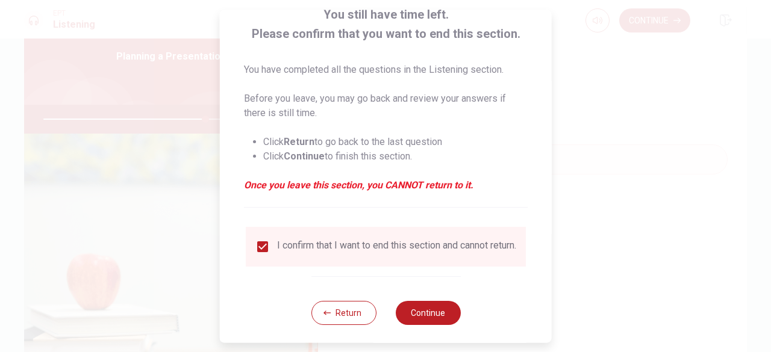
scroll to position [96, 0]
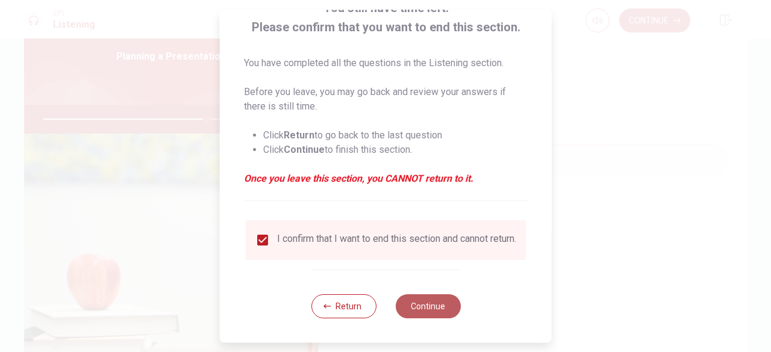
click at [435, 314] on button "Continue" at bounding box center [427, 306] width 65 height 24
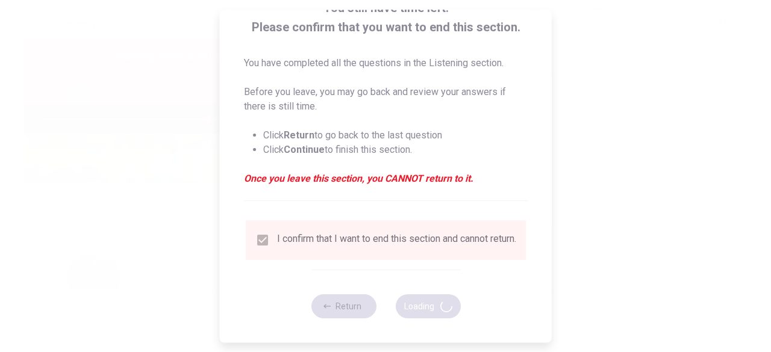
type input "76"
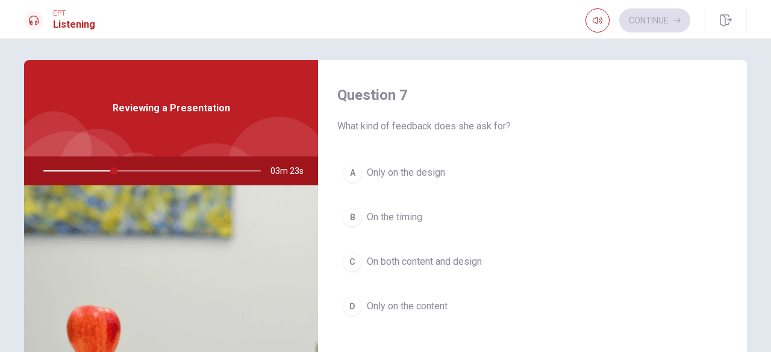
scroll to position [314, 0]
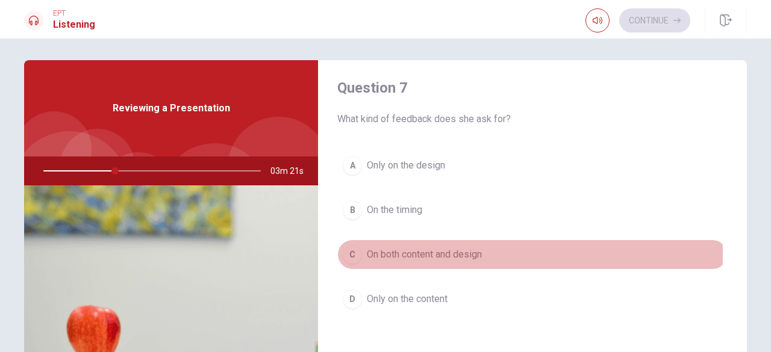
click at [425, 252] on span "On both content and design" at bounding box center [424, 254] width 115 height 14
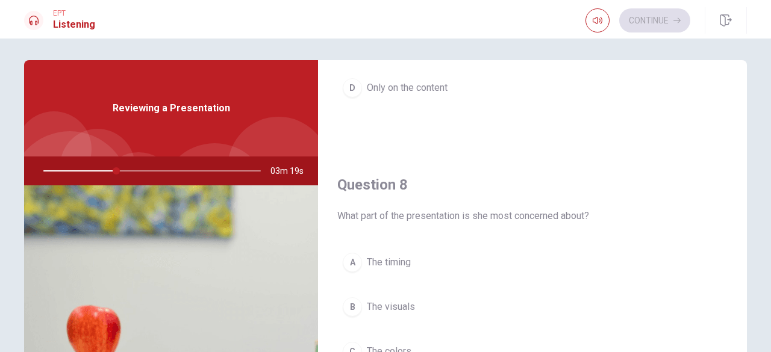
scroll to position [529, 0]
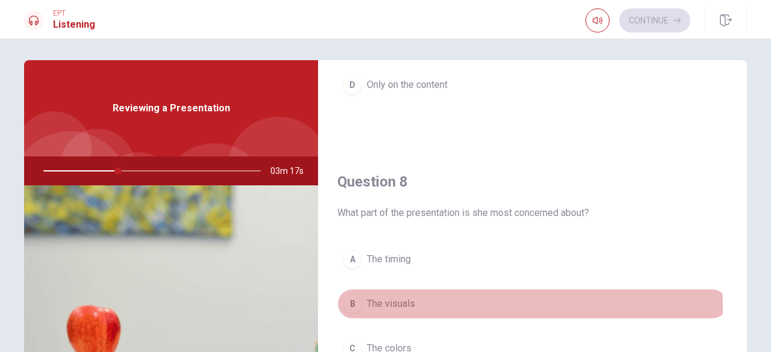
click at [389, 304] on span "The visuals" at bounding box center [391, 304] width 48 height 14
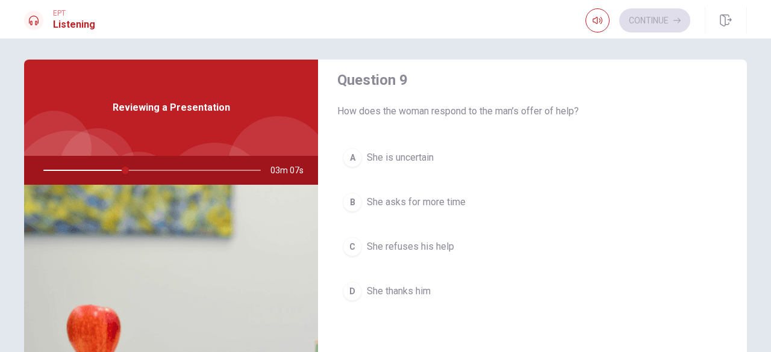
scroll to position [937, 0]
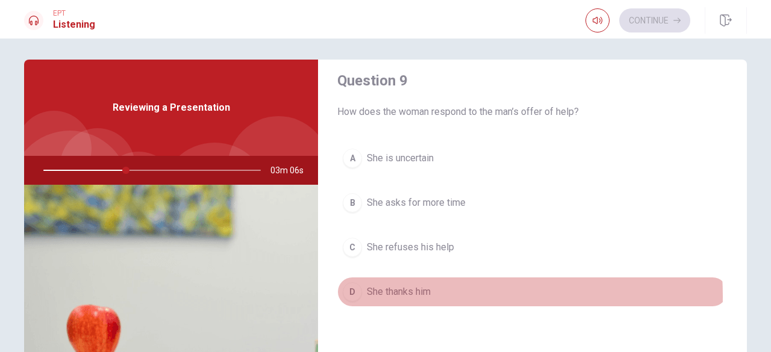
click at [411, 290] on span "She thanks him" at bounding box center [399, 292] width 64 height 14
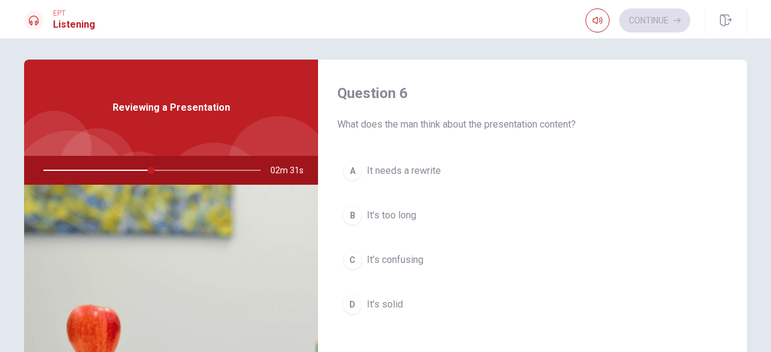
scroll to position [20, 0]
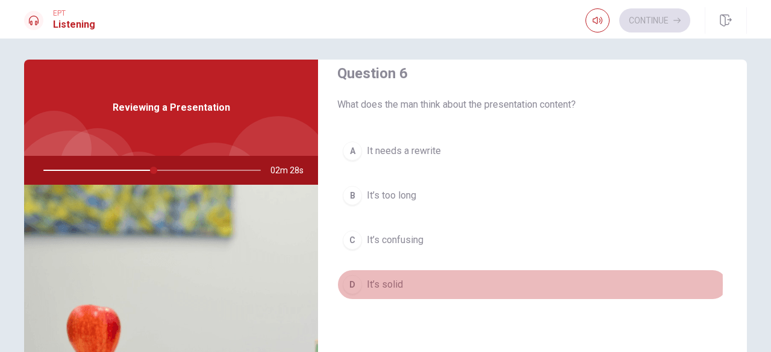
click at [360, 282] on button "D It’s solid" at bounding box center [532, 285] width 390 height 30
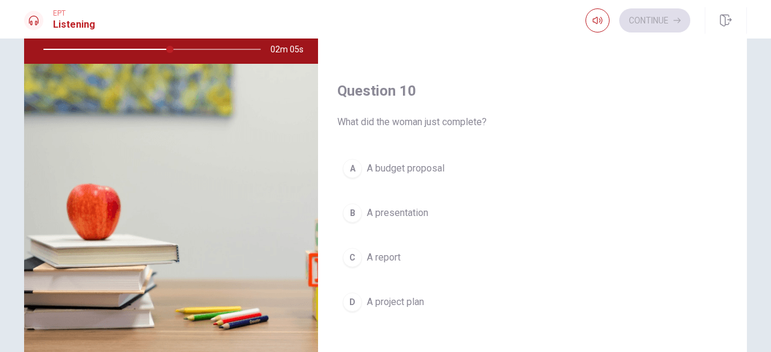
scroll to position [127, 0]
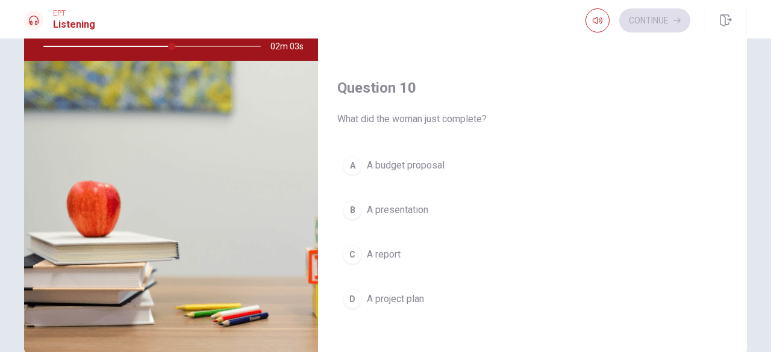
click at [418, 203] on span "A presentation" at bounding box center [397, 210] width 61 height 14
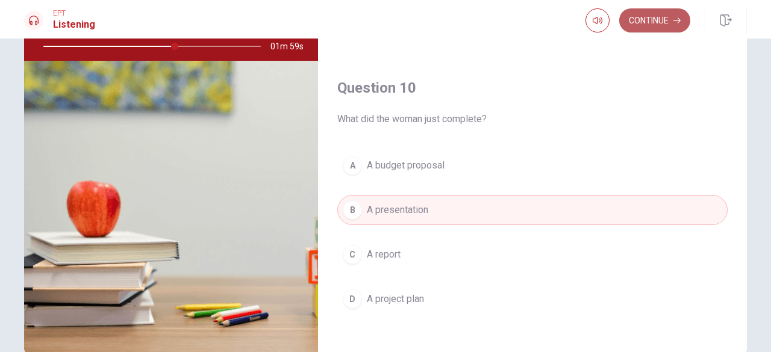
click at [679, 19] on icon "button" at bounding box center [676, 20] width 7 height 5
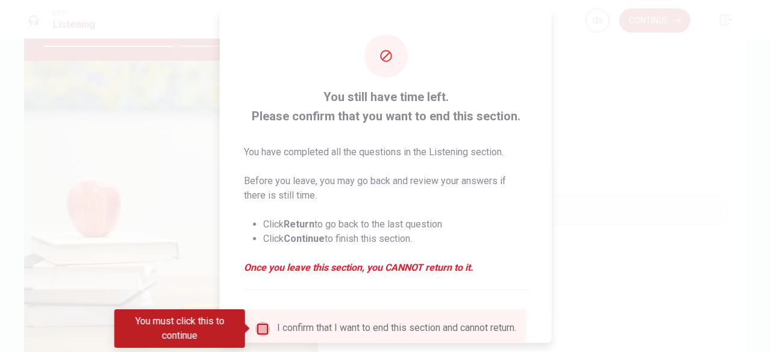
click at [267, 326] on input "You must click this to continue" at bounding box center [262, 329] width 14 height 14
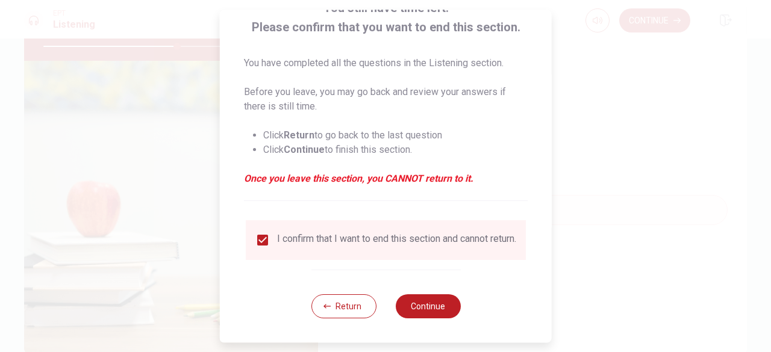
scroll to position [96, 0]
click at [415, 310] on button "Continue" at bounding box center [427, 306] width 65 height 24
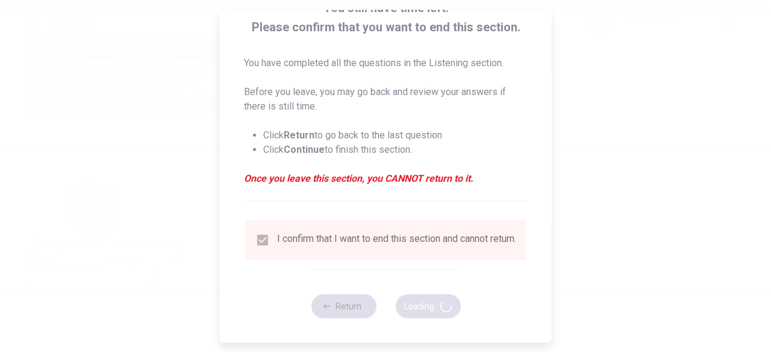
type input "63"
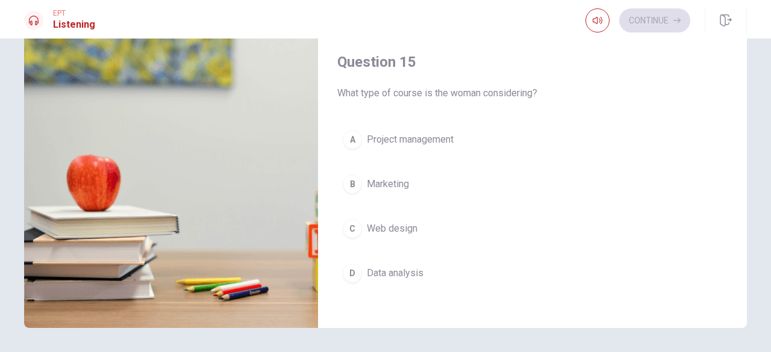
scroll to position [156, 0]
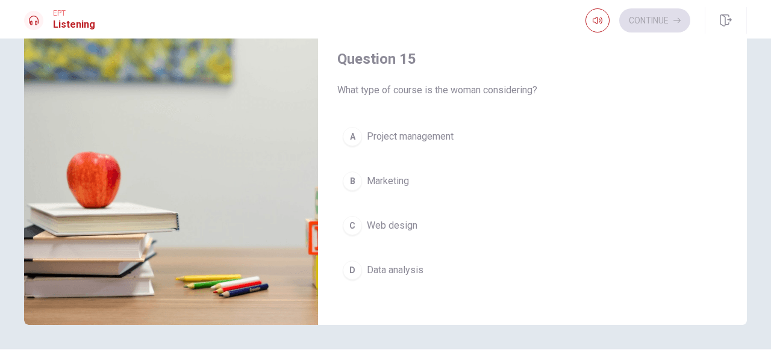
click at [348, 263] on div "D" at bounding box center [352, 270] width 19 height 19
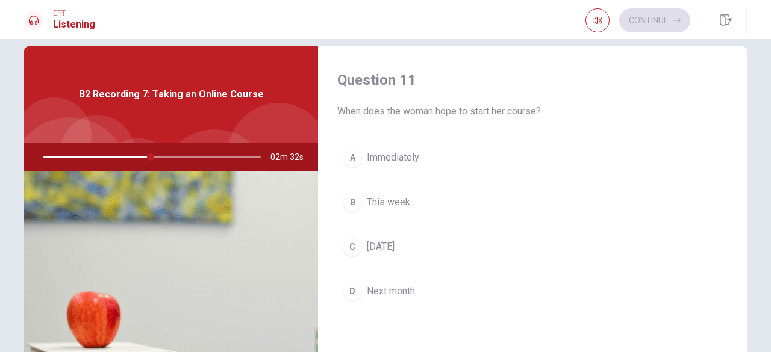
scroll to position [15, 0]
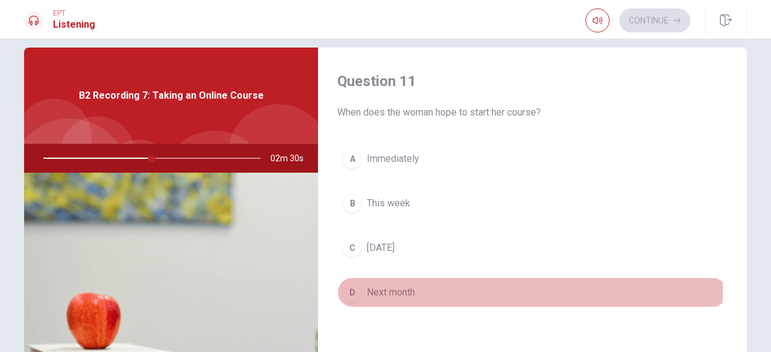
click at [376, 287] on span "Next month" at bounding box center [391, 292] width 48 height 14
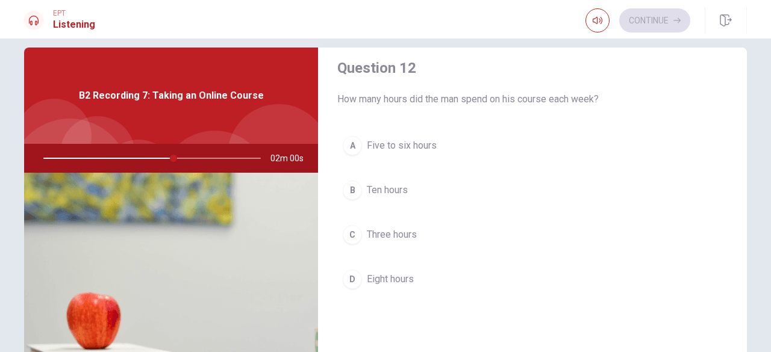
scroll to position [307, 0]
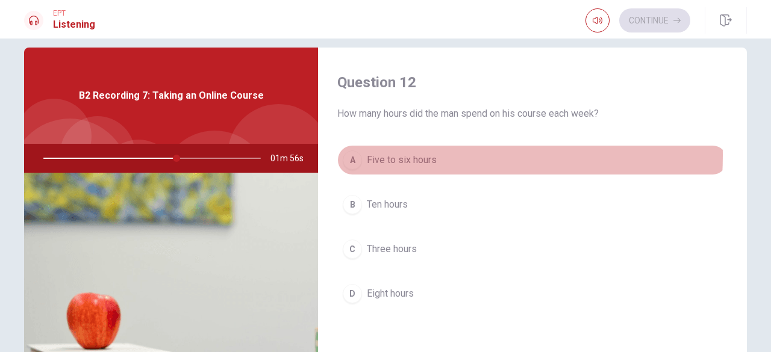
click at [373, 154] on span "Five to six hours" at bounding box center [402, 160] width 70 height 14
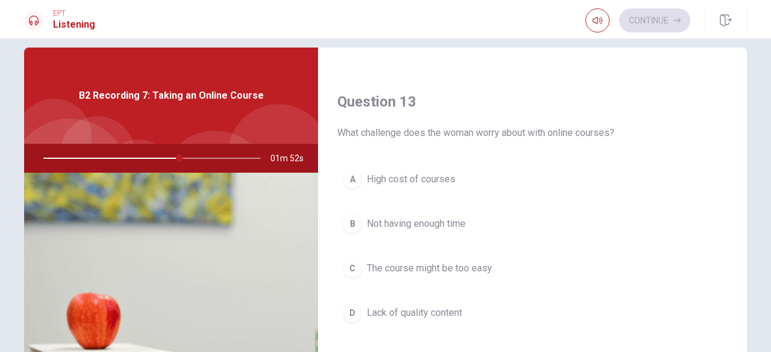
scroll to position [598, 0]
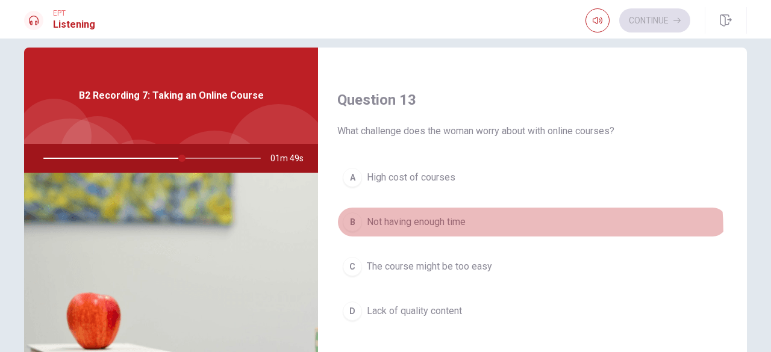
click at [449, 228] on button "B Not having enough time" at bounding box center [532, 222] width 390 height 30
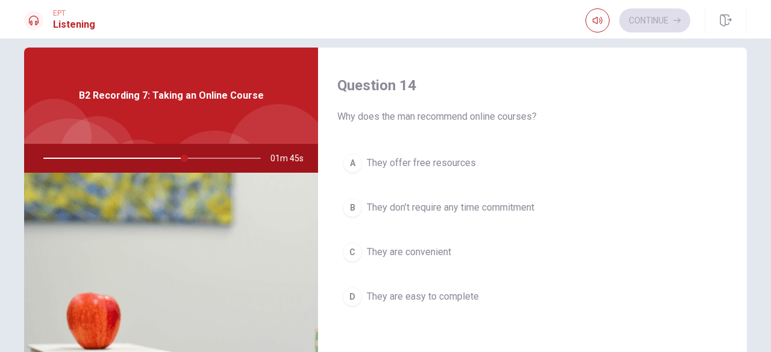
scroll to position [922, 0]
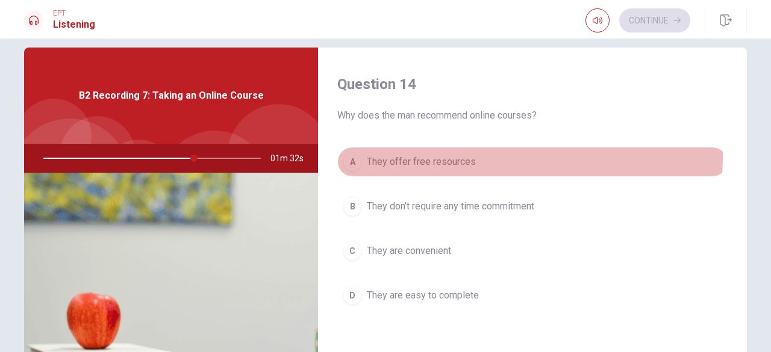
click at [450, 155] on span "They offer free resources" at bounding box center [421, 162] width 109 height 14
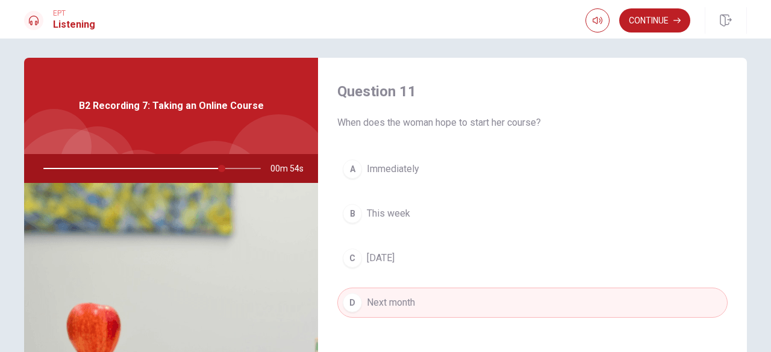
scroll to position [0, 0]
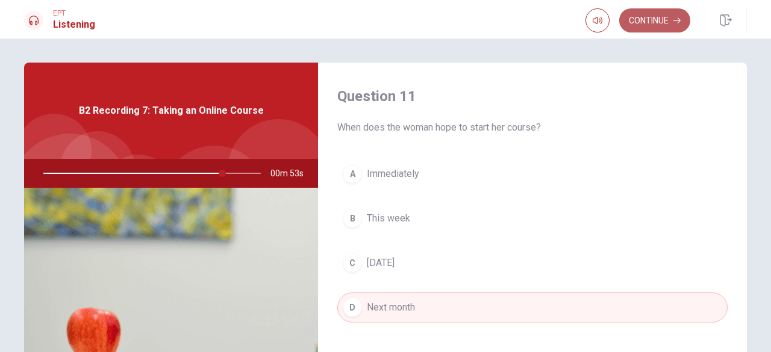
click at [642, 21] on button "Continue" at bounding box center [654, 20] width 71 height 24
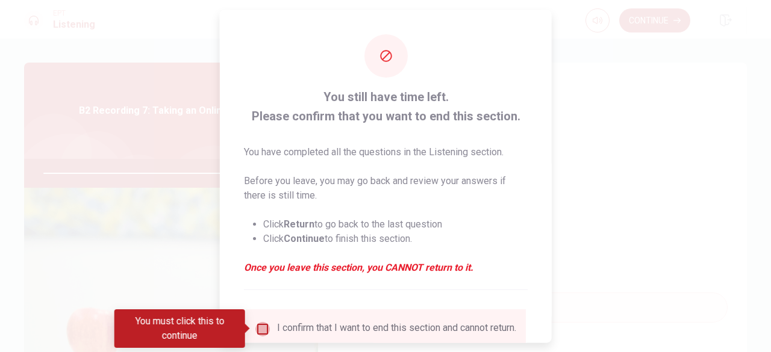
click at [267, 327] on input "You must click this to continue" at bounding box center [262, 329] width 14 height 14
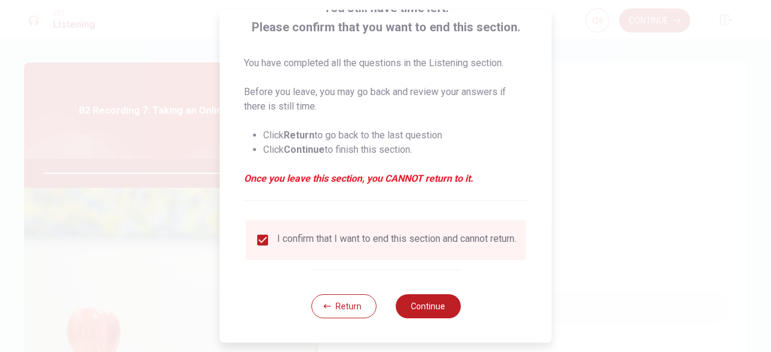
scroll to position [96, 0]
click at [418, 315] on button "Continue" at bounding box center [427, 306] width 65 height 24
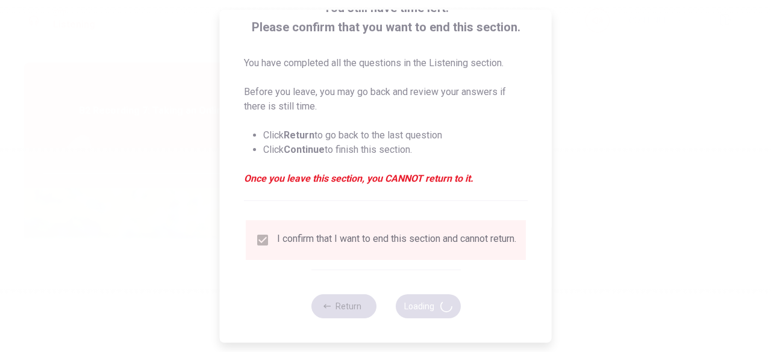
type input "85"
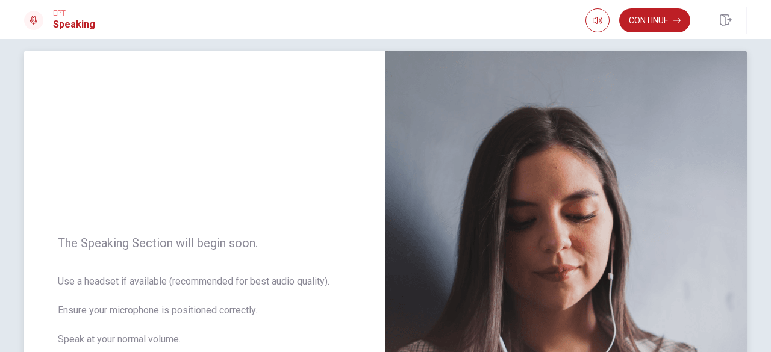
scroll to position [12, 0]
click at [661, 26] on button "Continue" at bounding box center [654, 20] width 71 height 24
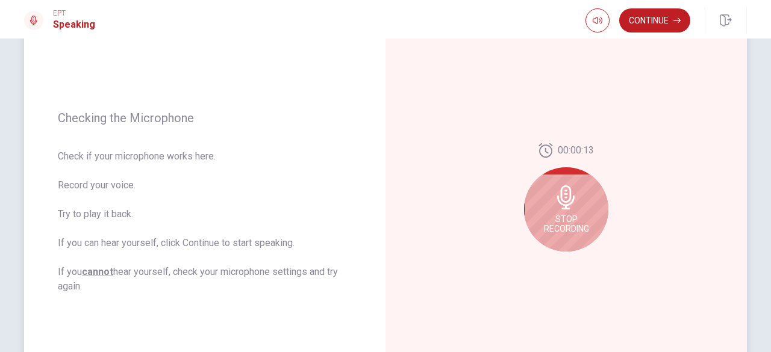
scroll to position [124, 0]
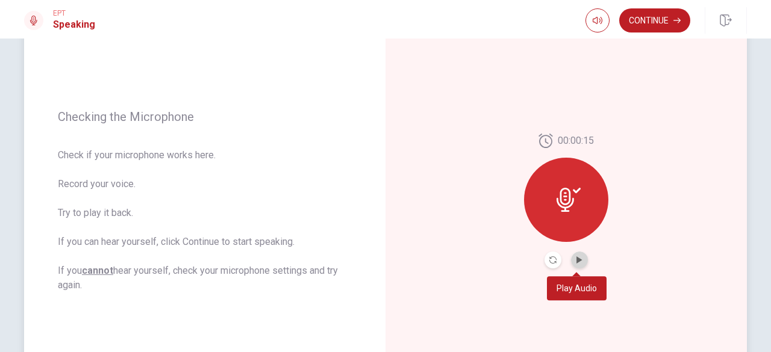
click at [583, 257] on button "Play Audio" at bounding box center [579, 260] width 17 height 17
click at [553, 264] on button "Record Again" at bounding box center [552, 260] width 17 height 17
click at [576, 258] on icon "Play Audio" at bounding box center [578, 259] width 5 height 7
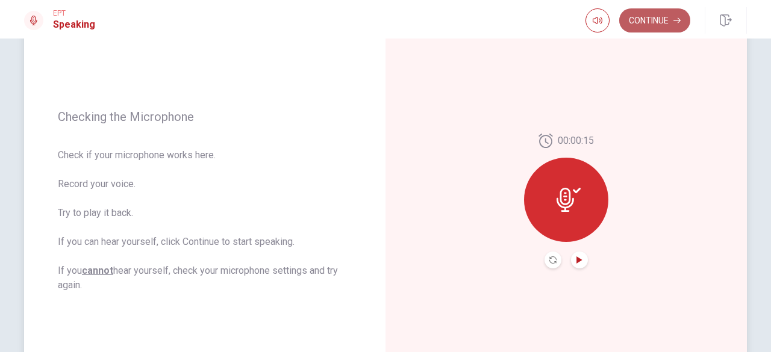
click at [656, 22] on button "Continue" at bounding box center [654, 20] width 71 height 24
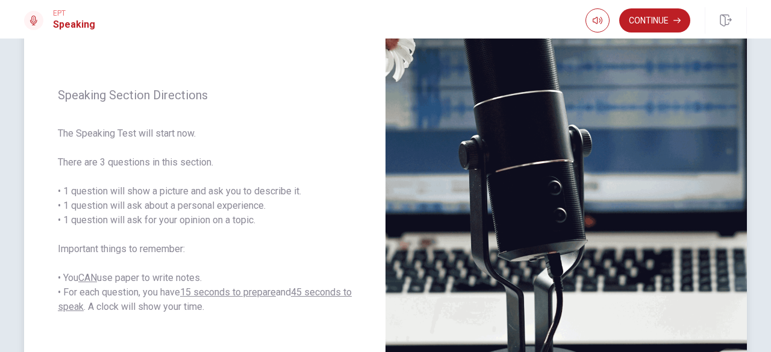
scroll to position [143, 0]
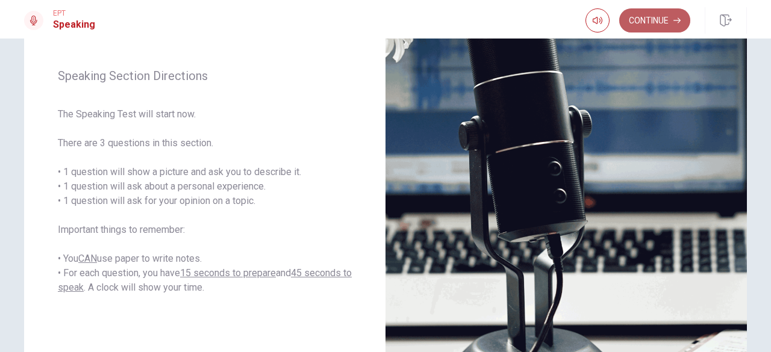
click at [663, 15] on button "Continue" at bounding box center [654, 20] width 71 height 24
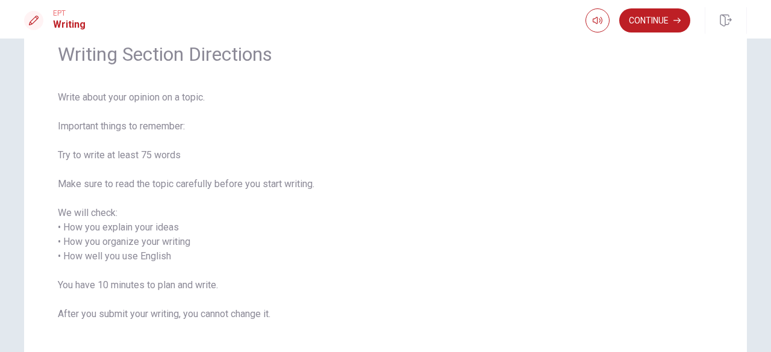
scroll to position [45, 0]
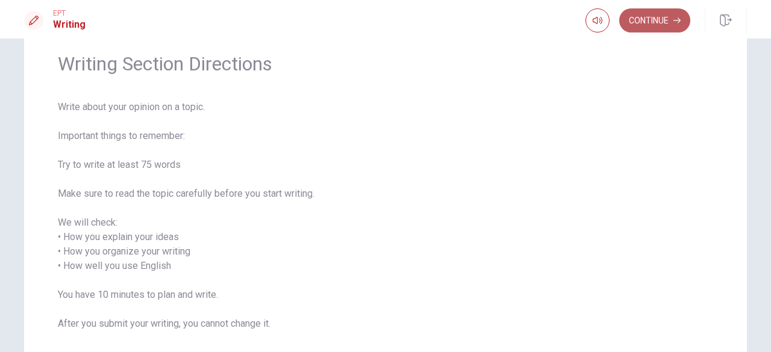
click at [647, 23] on button "Continue" at bounding box center [654, 20] width 71 height 24
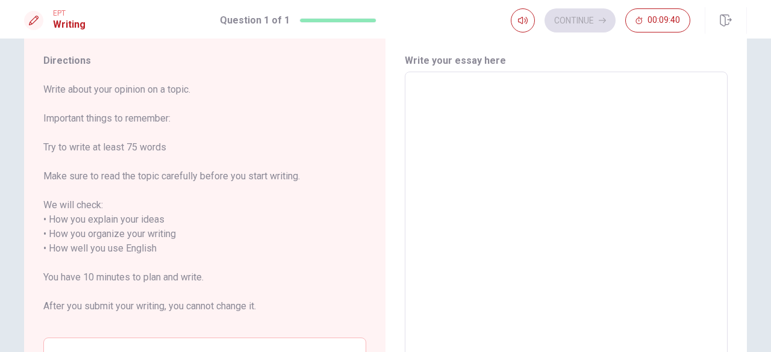
scroll to position [18, 0]
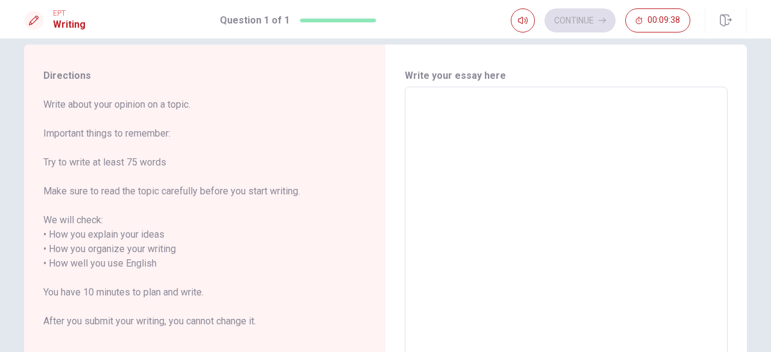
click at [475, 129] on textarea at bounding box center [566, 264] width 306 height 334
type textarea "M"
type textarea "x"
type textarea "My"
type textarea "x"
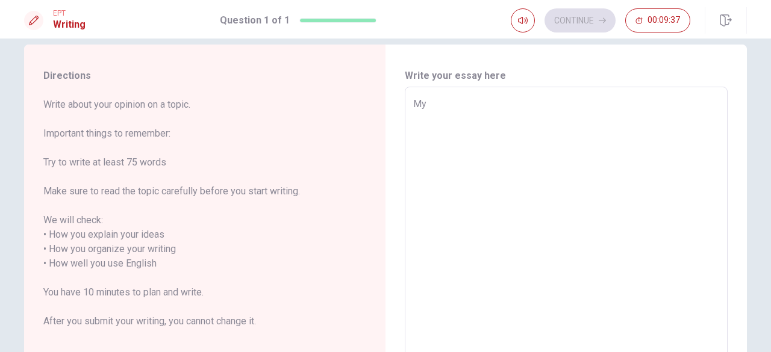
type textarea "My"
type textarea "x"
type textarea "My m"
type textarea "x"
type textarea "My mo"
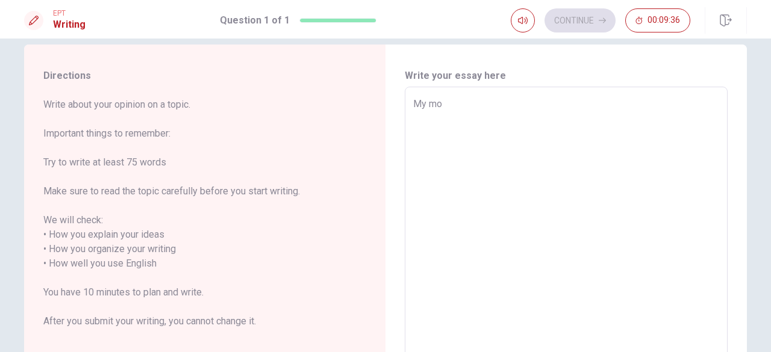
type textarea "x"
type textarea "My mom"
type textarea "x"
type textarea "My mom"
type textarea "x"
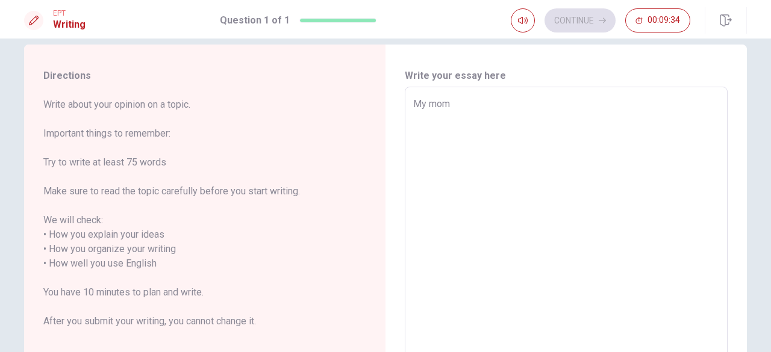
type textarea "My mom I"
type textarea "x"
type textarea "My mom"
type textarea "x"
type textarea "My mom i"
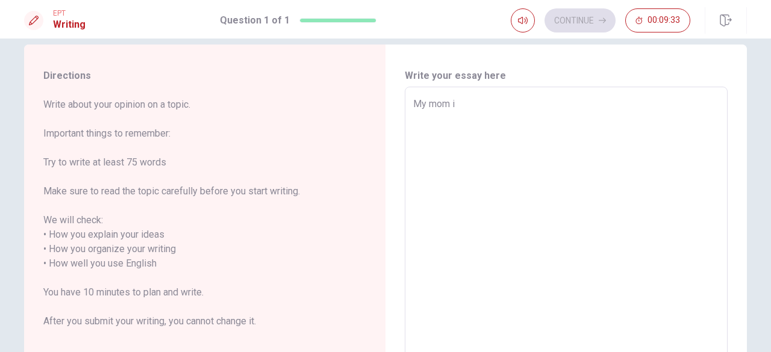
type textarea "x"
type textarea "My mom in"
type textarea "x"
type textarea "My mom ins"
type textarea "x"
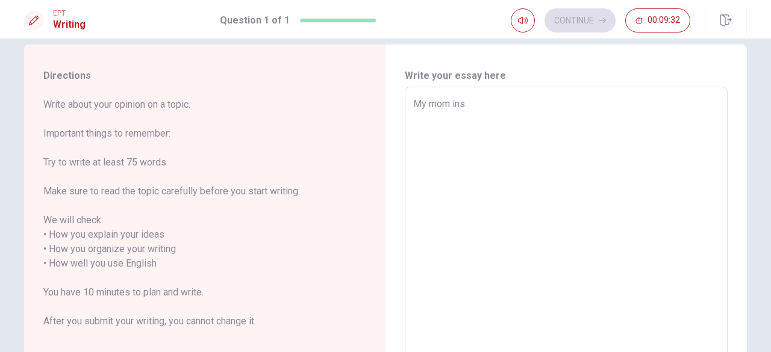
type textarea "My mom insp"
type textarea "x"
type textarea "My mom inspi"
type textarea "x"
type textarea "My mom inspir"
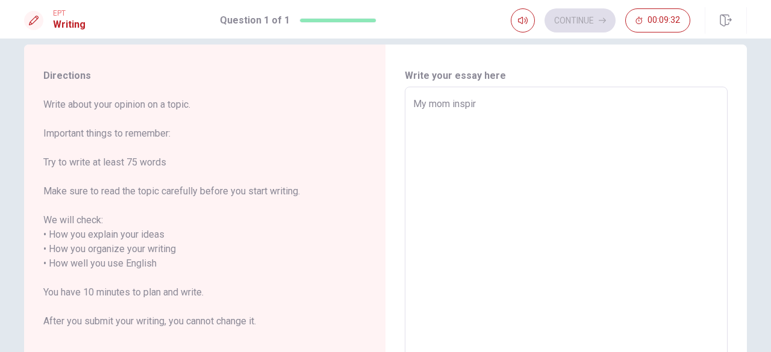
type textarea "x"
type textarea "My mom inspire"
type textarea "x"
type textarea "My mom inspire"
type textarea "x"
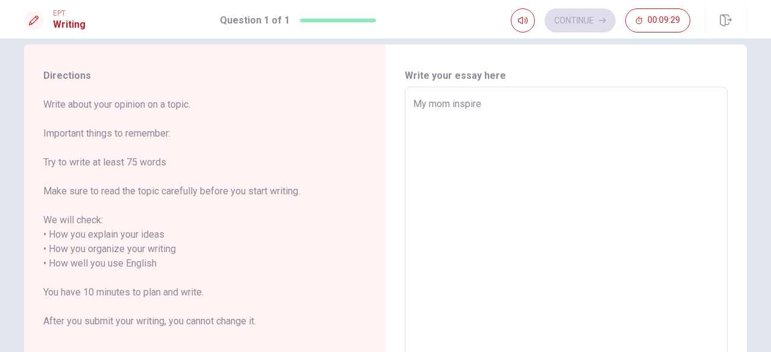
type textarea "My mom inspire m"
type textarea "x"
type textarea "My mom inspire me"
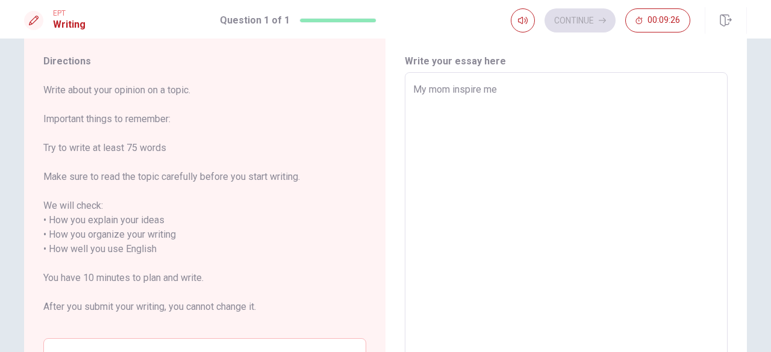
scroll to position [0, 0]
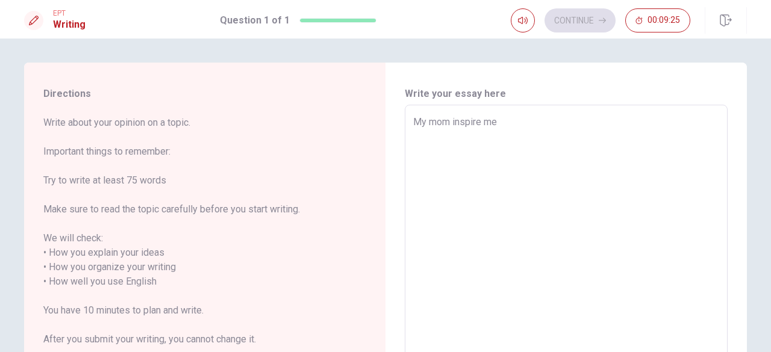
type textarea "x"
type textarea "My mom inspire me,"
type textarea "x"
type textarea "My mom inspire me,"
type textarea "x"
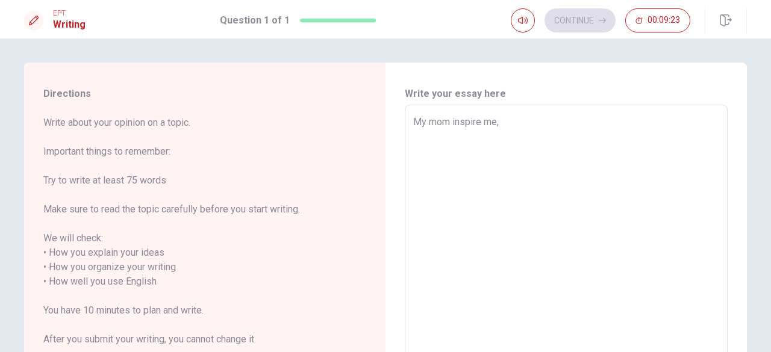
type textarea "My mom inspire me, b"
type textarea "x"
type textarea "My mom inspire me, be"
type textarea "x"
type textarea "My mom inspire me, bec"
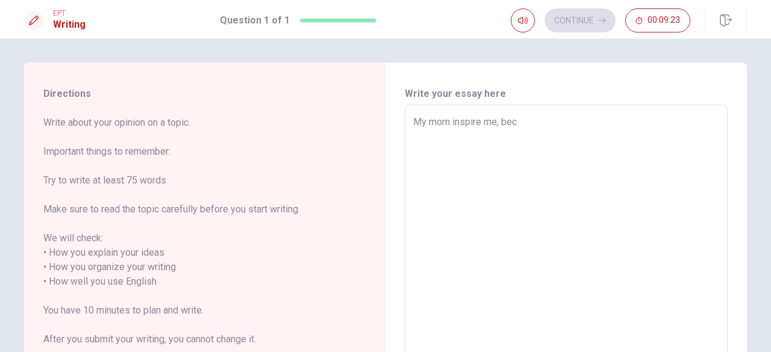
type textarea "x"
type textarea "My mom inspire me, beca"
type textarea "x"
type textarea "My mom inspire me, becau"
type textarea "x"
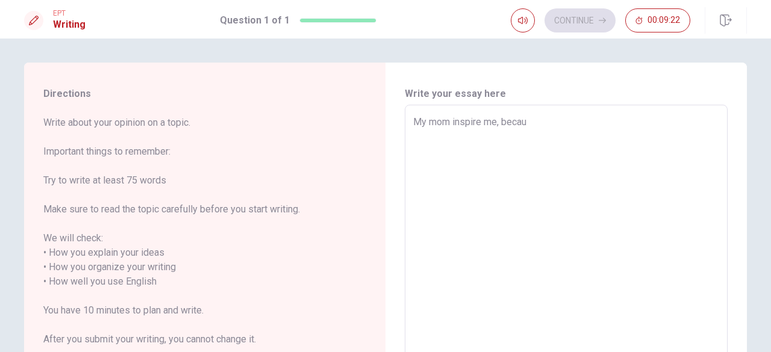
type textarea "My mom inspire me, becaus"
type textarea "x"
type textarea "My mom inspire me, because"
type textarea "x"
type textarea "My mom inspire me, because"
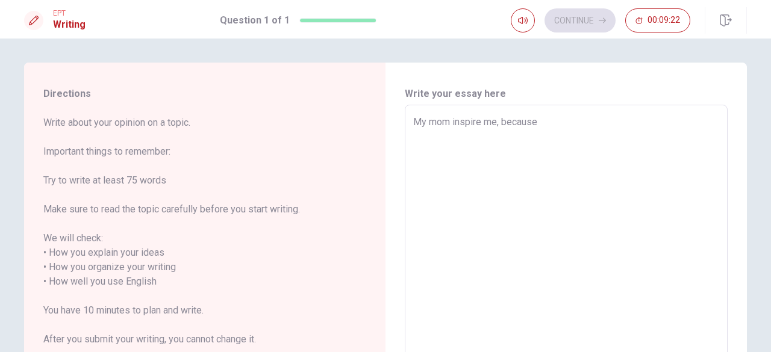
type textarea "x"
type textarea "My mom inspire me, because s"
type textarea "x"
type textarea "My mom inspire me, because sh"
type textarea "x"
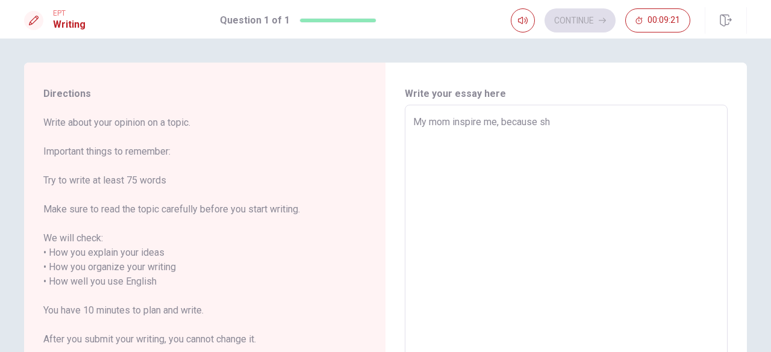
type textarea "My mom inspire me, because she"
type textarea "x"
type textarea "My mom inspire me, because she"
type textarea "x"
type textarea "My mom inspire me, because she i"
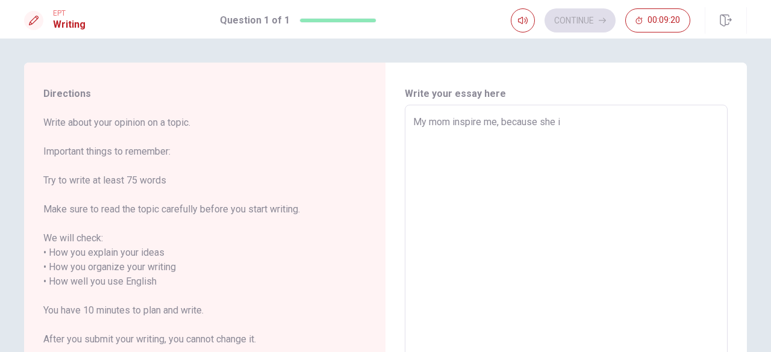
type textarea "x"
type textarea "My mom inspire me, because she is"
type textarea "x"
type textarea "My mom inspire me, because she is"
type textarea "x"
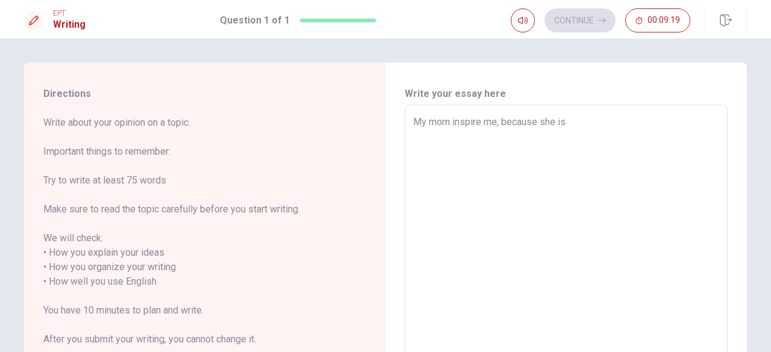
type textarea "My mom inspire me, because she is s"
type textarea "x"
type textarea "My mom inspire me, because she is st"
type textarea "x"
type textarea "My mom inspire me, because she is str"
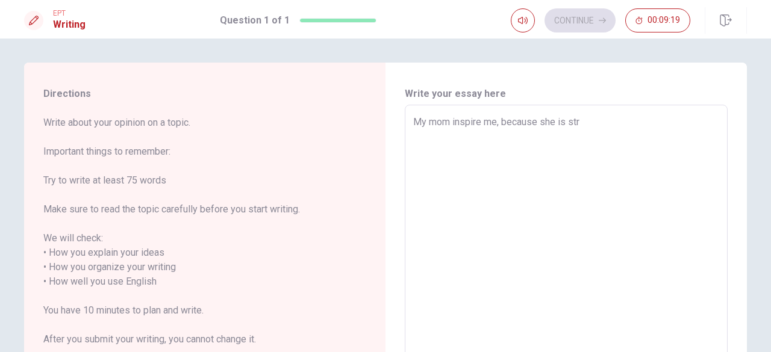
type textarea "x"
type textarea "My mom inspire me, because she is stro"
type textarea "x"
type textarea "My mom inspire me, because she is stron"
type textarea "x"
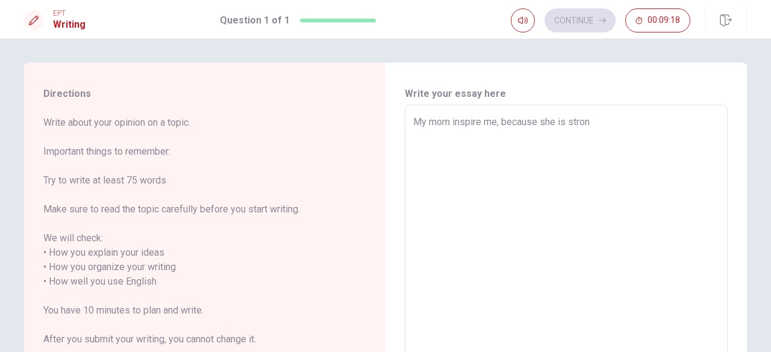
type textarea "My mom inspire me, because she is strong"
type textarea "x"
type textarea "My mom inspire me, because she is strong,"
type textarea "x"
type textarea "My mom inspire me, because she is strong,"
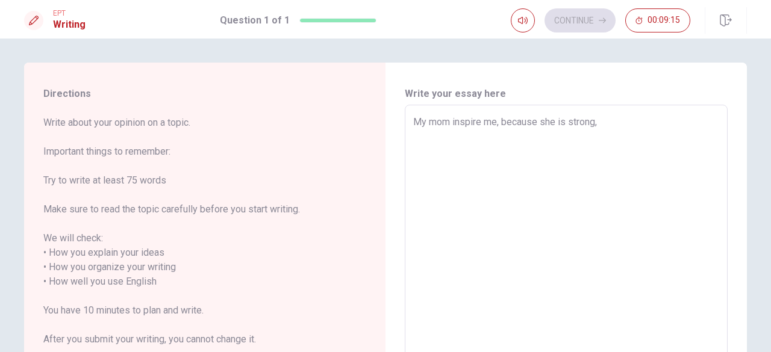
type textarea "x"
type textarea "My mom inspire me, because she is strong, i"
type textarea "x"
type textarea "My mom inspire me, because she is strong, in"
type textarea "x"
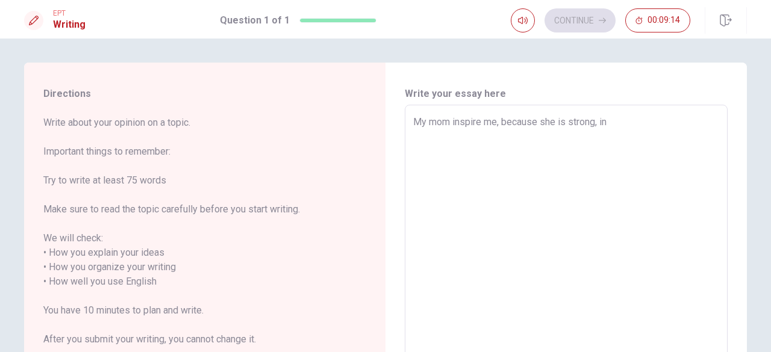
type textarea "My mom inspire me, because she is strong, int"
type textarea "x"
type textarea "My mom inspire me, because she is strong, inte"
type textarea "x"
type textarea "My mom inspire me, because she is strong, intel"
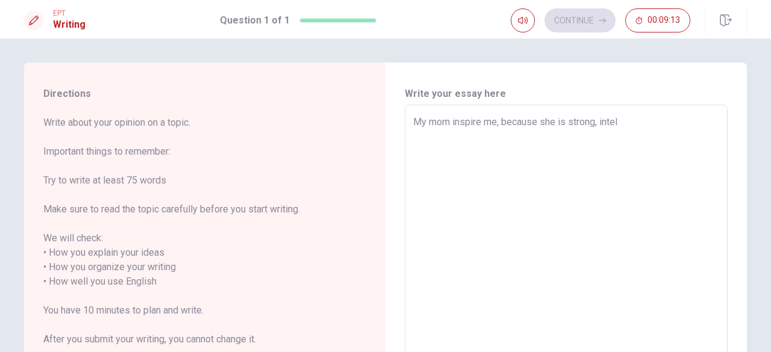
type textarea "x"
type textarea "My mom inspire me, because she is strong, inteli"
type textarea "x"
type textarea "My mom inspire me, because she is strong, intelig"
type textarea "x"
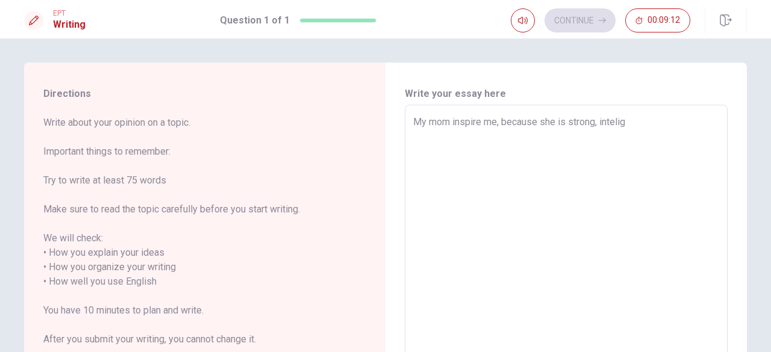
type textarea "My mom inspire me, because she is strong, intelige"
type textarea "x"
type textarea "My mom inspire me, because she is strong, inteligen"
type textarea "x"
type textarea "My mom inspire me, because she is strong, inteligent"
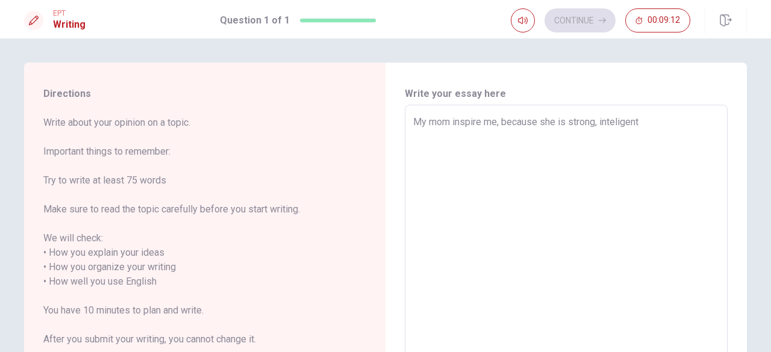
type textarea "x"
type textarea "My mom inspire me, because she is strong, inteligent"
type textarea "x"
type textarea "My mom inspire me, because she is strong, inteligent a"
type textarea "x"
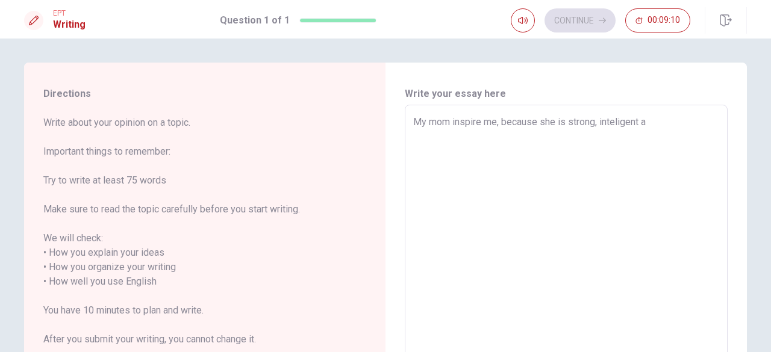
type textarea "My mom inspire me, because she is strong, inteligent an"
type textarea "x"
type textarea "My mom inspire me, because she is strong, inteligent and"
type textarea "x"
type textarea "My mom inspire me, because she is strong, inteligent and"
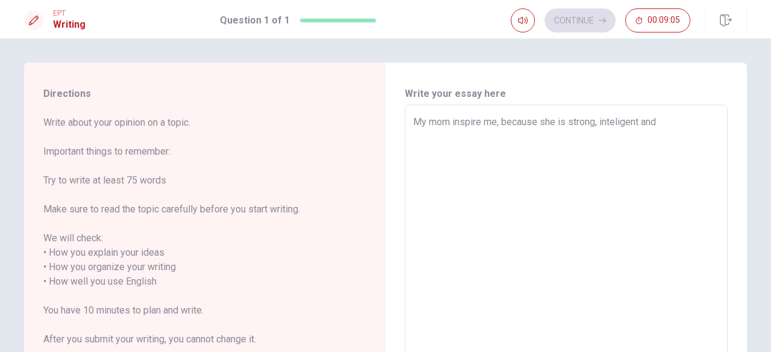
type textarea "x"
type textarea "My mom inspire me, because she is strong, inteligent and c"
type textarea "x"
type textarea "My mom inspire me, because she is strong, inteligent and cu"
type textarea "x"
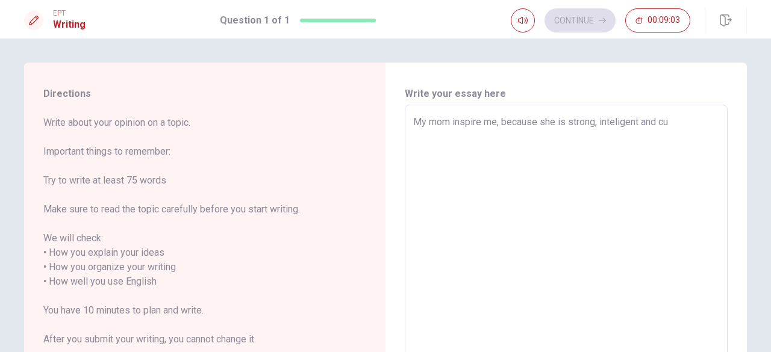
type textarea "My mom inspire me, because she is strong, inteligent and cut"
type textarea "x"
type textarea "My mom inspire me, because she is strong, inteligent and cute"
type textarea "x"
type textarea "My mom inspire me, because she is strong, inteligent and cute."
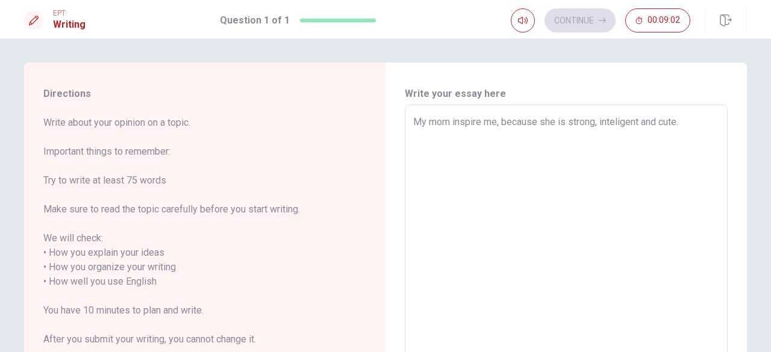
type textarea "x"
type textarea "My mom inspire me, because she is strong, inteligent and cute"
type textarea "x"
type textarea "My mom inspire me, because she is strong, inteligent and cute."
type textarea "x"
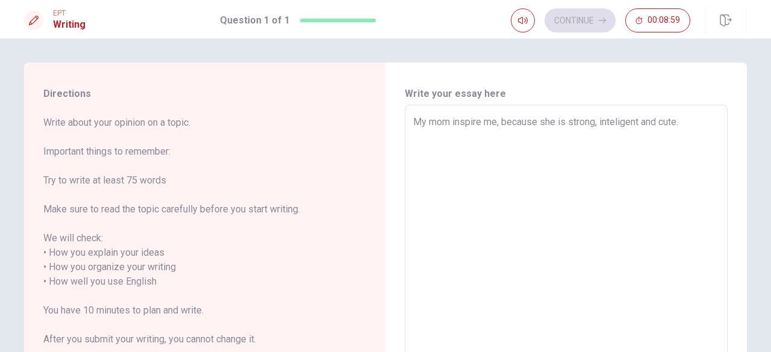
type textarea "My mom inspire me, because she is strong, inteligent and cute."
type textarea "x"
type textarea "My mom inspire me, because she is strong, inteligent and cute. S"
type textarea "x"
type textarea "My mom inspire me, because she is strong, inteligent and cute. Sh"
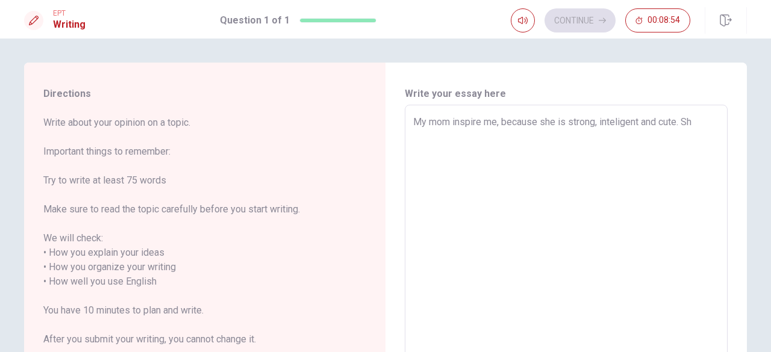
type textarea "x"
type textarea "My mom inspire me, because she is strong, inteligent and cute. She"
type textarea "x"
type textarea "My mom inspire me, because she is strong, inteligent and cute. She"
type textarea "x"
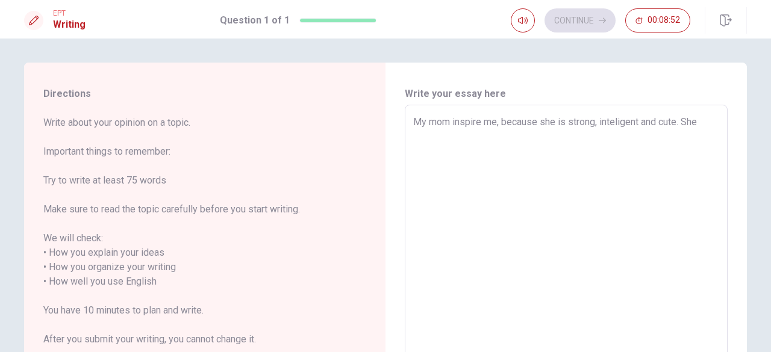
type textarea "My mom inspire me, because she is strong, inteligent and cute. She c"
type textarea "x"
type textarea "My mom inspire me, because she is strong, inteligent and cute. She ca"
type textarea "x"
type textarea "My mom inspire me, because she is strong, inteligent and cute. She car"
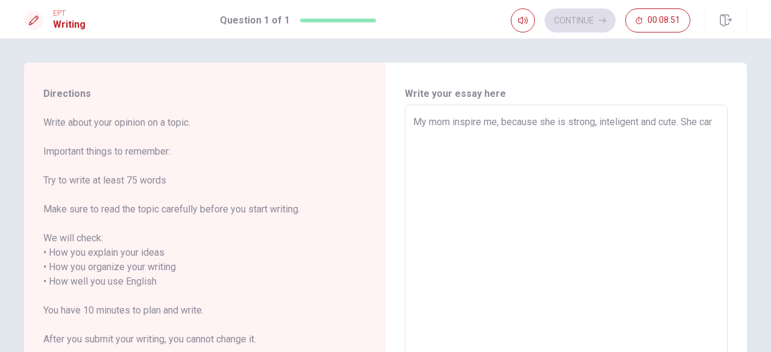
type textarea "x"
type textarea "My mom inspire me, because she is strong, inteligent and cute. She [PERSON_NAME]"
type textarea "x"
type textarea "My mom inspire me, because she is strong, inteligent and cute. She carry"
type textarea "x"
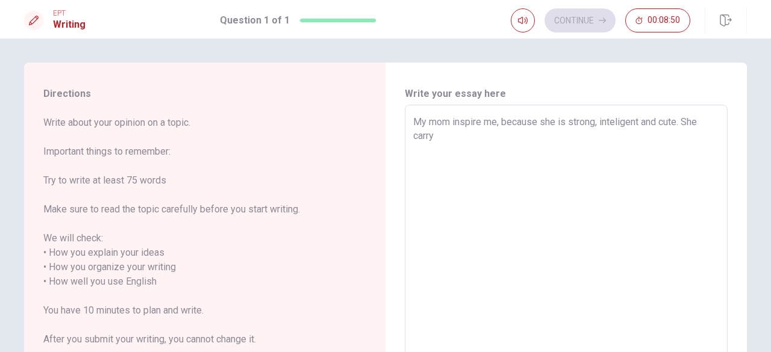
type textarea "My mom inspire me, because she is strong, inteligent and cute. She carry"
type textarea "x"
type textarea "My mom inspire me, because she is strong, inteligent and cute. She carry m"
type textarea "x"
type textarea "My mom inspire me, because she is strong, inteligent and cute. She carry me"
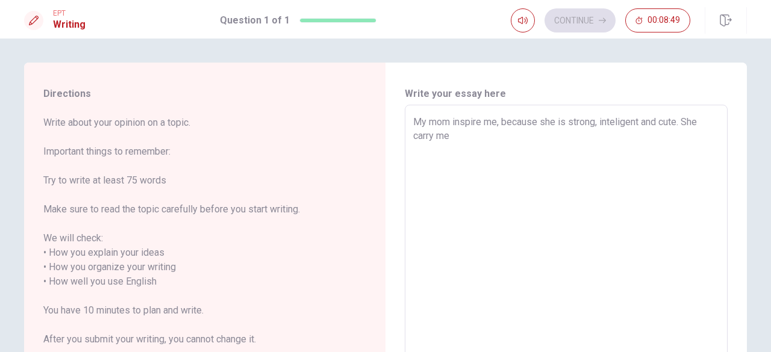
type textarea "x"
type textarea "My mom inspire me, because she is strong, inteligent and cute. She carry me"
type textarea "x"
type textarea "My mom inspire me, because she is strong, inteligent and cute. She carry me d"
type textarea "x"
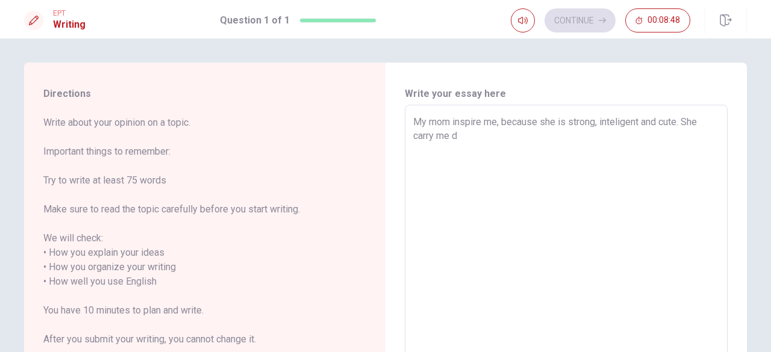
type textarea "My mom inspire me, because she is strong, inteligent and cute. She carry me du"
type textarea "x"
type textarea "My mom inspire me, because she is strong, inteligent and cute. She carry me dur"
type textarea "x"
type textarea "My mom inspire me, because she is strong, inteligent and cute. She carry me duri"
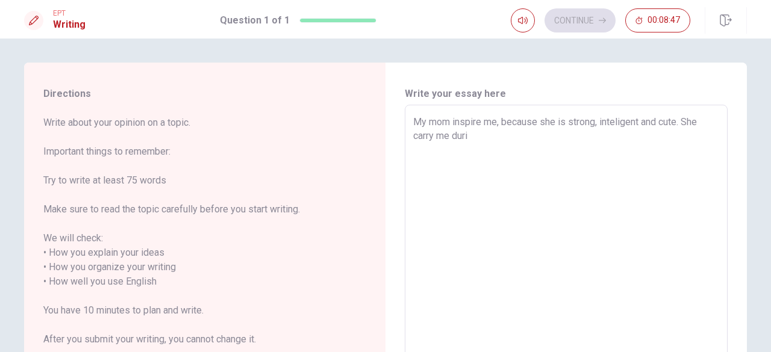
type textarea "x"
type textarea "My mom inspire me, because she is strong, inteligent and cute. She carry me dur…"
type textarea "x"
type textarea "My mom inspire me, because she is strong, inteligent and cute. She carry me dur…"
type textarea "x"
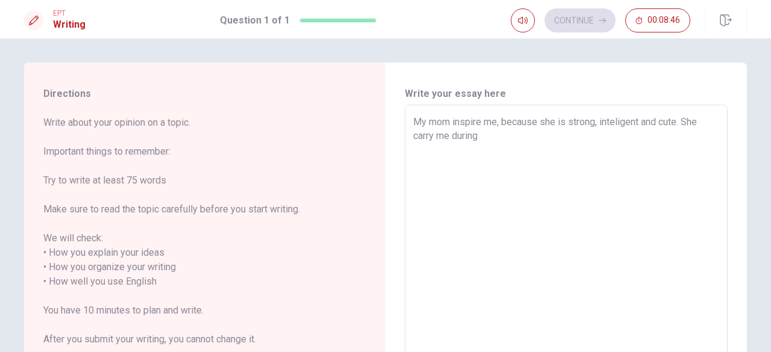
type textarea "My mom inspire me, because she is strong, inteligent and cute. She carry me dur…"
type textarea "x"
type textarea "My mom inspire me, because she is strong, inteligent and cute. She carry me dur…"
type textarea "x"
type textarea "My mom inspire me, because she is strong, inteligent and cute. She carry me dur…"
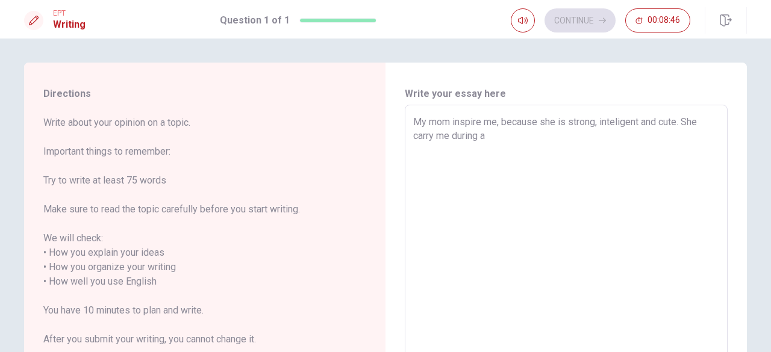
type textarea "x"
type textarea "My mom inspire me, because she is strong, inteligent and cute. She carry me dur…"
type textarea "x"
type textarea "My mom inspire me, because she is strong, inteligent and cute. She carry me dur…"
type textarea "x"
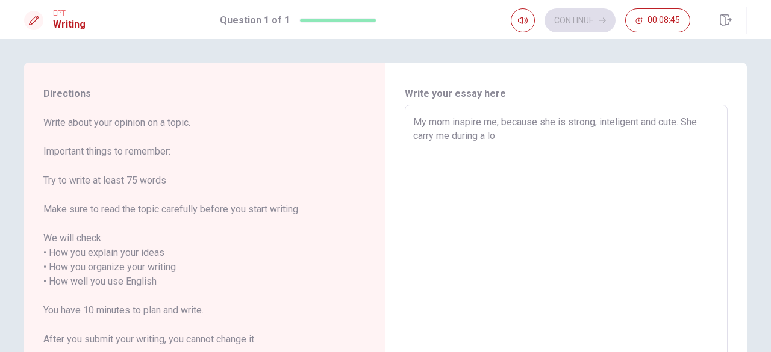
type textarea "My mom inspire me, because she is strong, inteligent and cute. She carry me dur…"
type textarea "x"
type textarea "My mom inspire me, because she is strong, inteligent and cute. She carry me dur…"
type textarea "x"
type textarea "My mom inspire me, because she is strong, inteligent and cute. She carry me dur…"
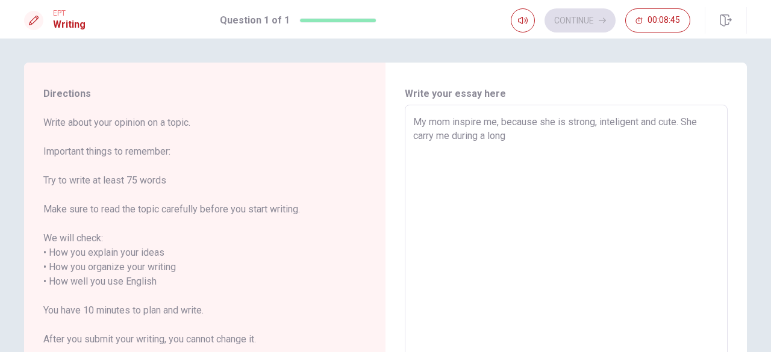
type textarea "x"
type textarea "My mom inspire me, because she is strong, inteligent and cute. She carry me dur…"
type textarea "x"
type textarea "My mom inspire me, because she is strong, inteligent and cute. She carry me dur…"
type textarea "x"
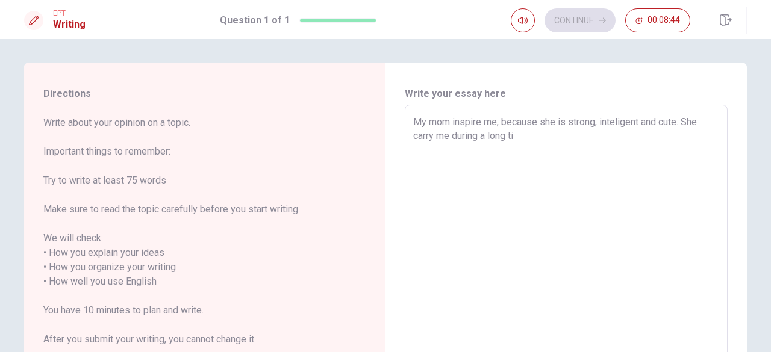
type textarea "My mom inspire me, because she is strong, inteligent and cute. She carry me dur…"
type textarea "x"
type textarea "My mom inspire me, because she is strong, inteligent and cute. She carry me dur…"
type textarea "x"
type textarea "My mom inspire me, because she is strong, inteligent and cute. She carry me dur…"
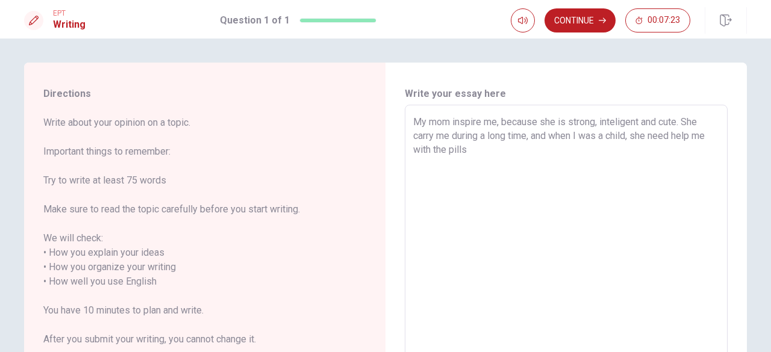
click at [629, 137] on textarea "My mom inspire me, because she is strong, inteligent and cute. She carry me dur…" at bounding box center [566, 282] width 306 height 334
click at [608, 153] on textarea "My mom inspire me, because she is strong, inteligent and cute. She carry me dur…" at bounding box center [566, 282] width 306 height 334
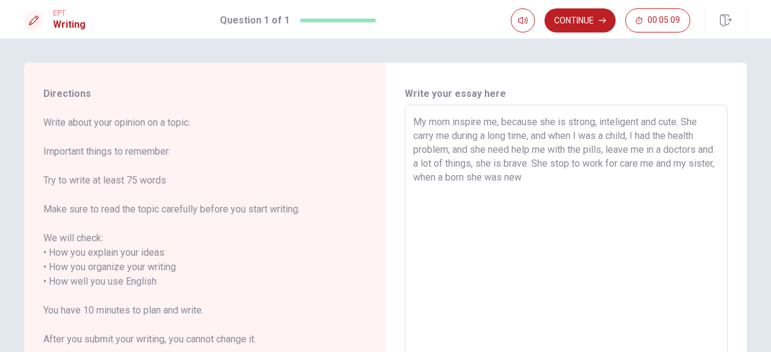
click at [556, 184] on textarea "My mom inspire me, because she is strong, inteligent and cute. She carry me dur…" at bounding box center [566, 282] width 306 height 334
click at [572, 179] on textarea "My mom inspire me, because she is strong, inteligent and cute. She carry me dur…" at bounding box center [566, 282] width 306 height 334
click at [657, 178] on textarea "My mom inspire me, because she is strong, inteligent and cute. She carry me dur…" at bounding box center [566, 282] width 306 height 334
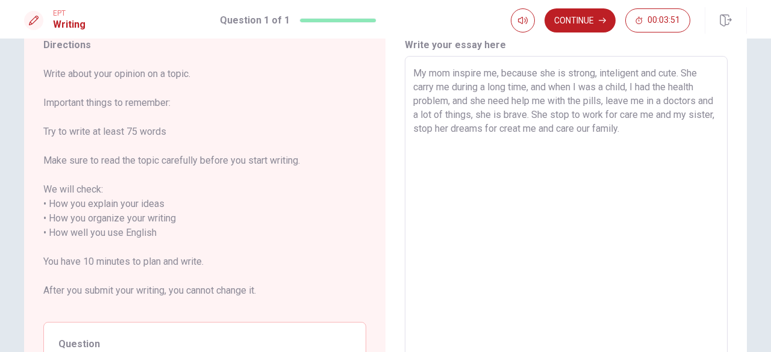
scroll to position [48, 0]
click at [671, 129] on textarea "My mom inspire me, because she is strong, inteligent and cute. She carry me dur…" at bounding box center [566, 234] width 306 height 334
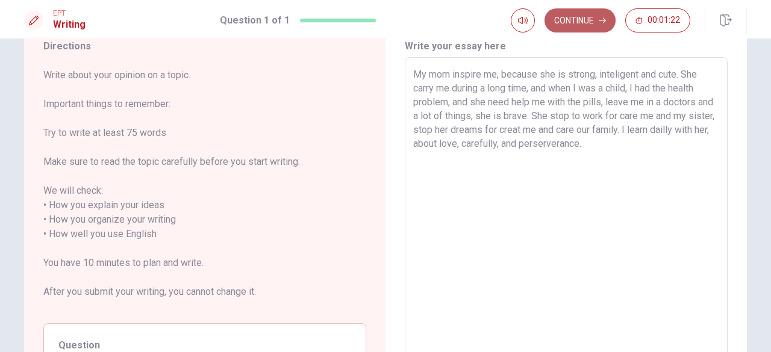
click at [582, 16] on button "Continue" at bounding box center [579, 20] width 71 height 24
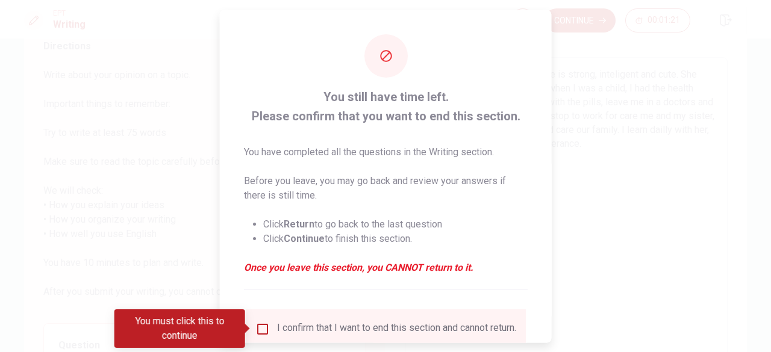
scroll to position [96, 0]
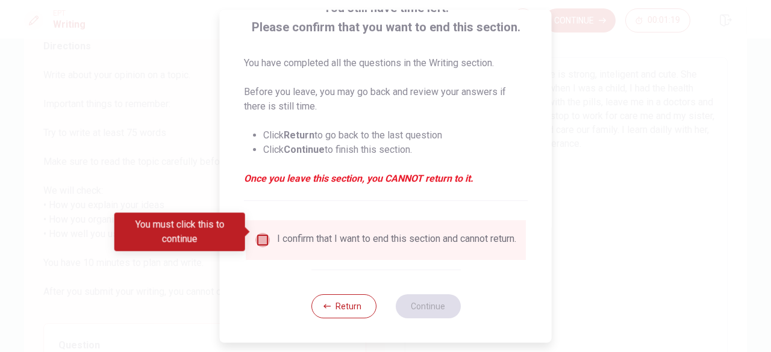
click at [264, 233] on input "You must click this to continue" at bounding box center [262, 240] width 14 height 14
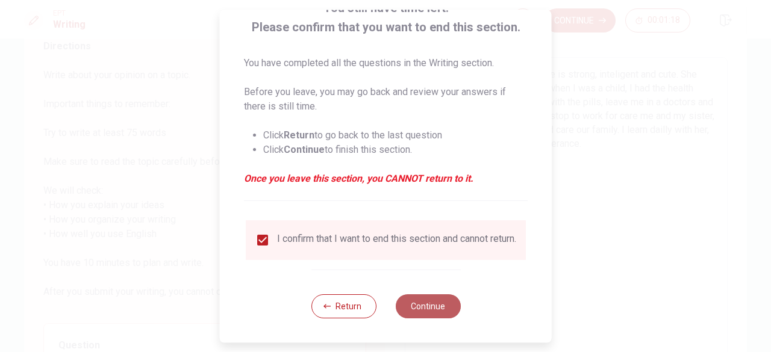
click at [407, 309] on button "Continue" at bounding box center [427, 306] width 65 height 24
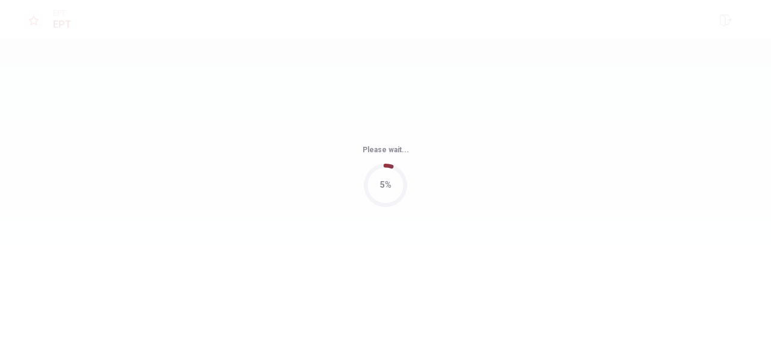
scroll to position [0, 0]
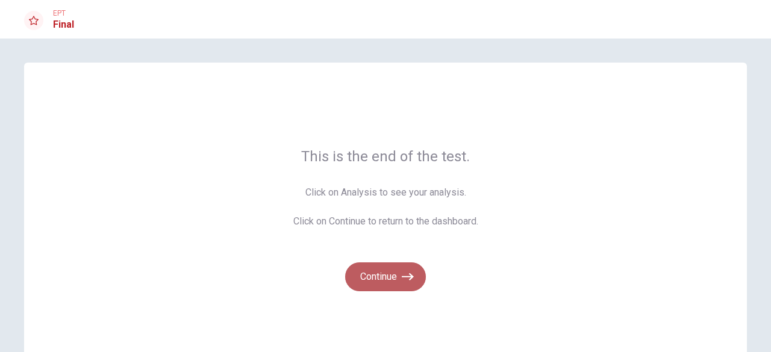
click at [395, 275] on button "Continue" at bounding box center [385, 277] width 81 height 29
